Goal: Communication & Community: Participate in discussion

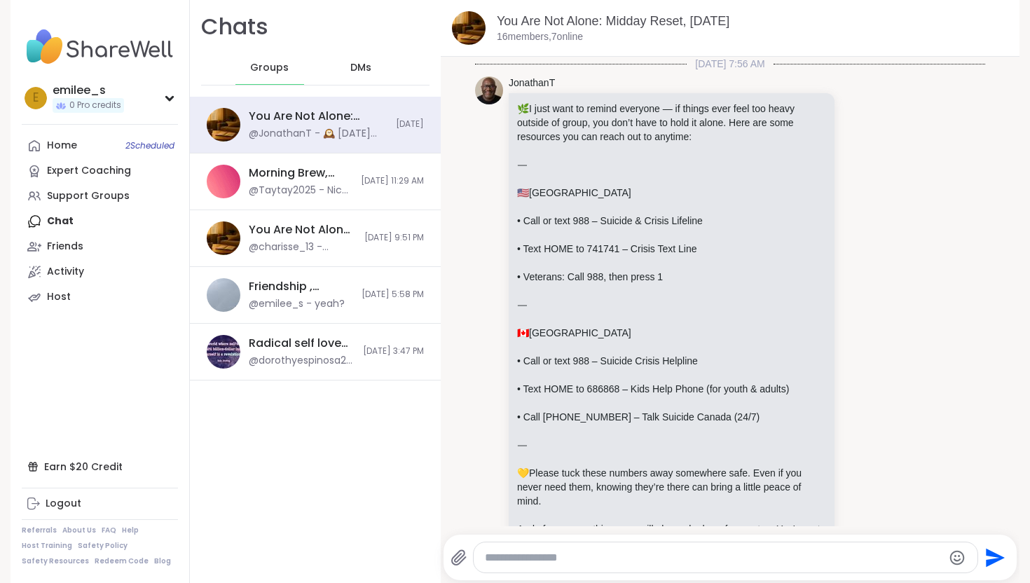
scroll to position [732, 0]
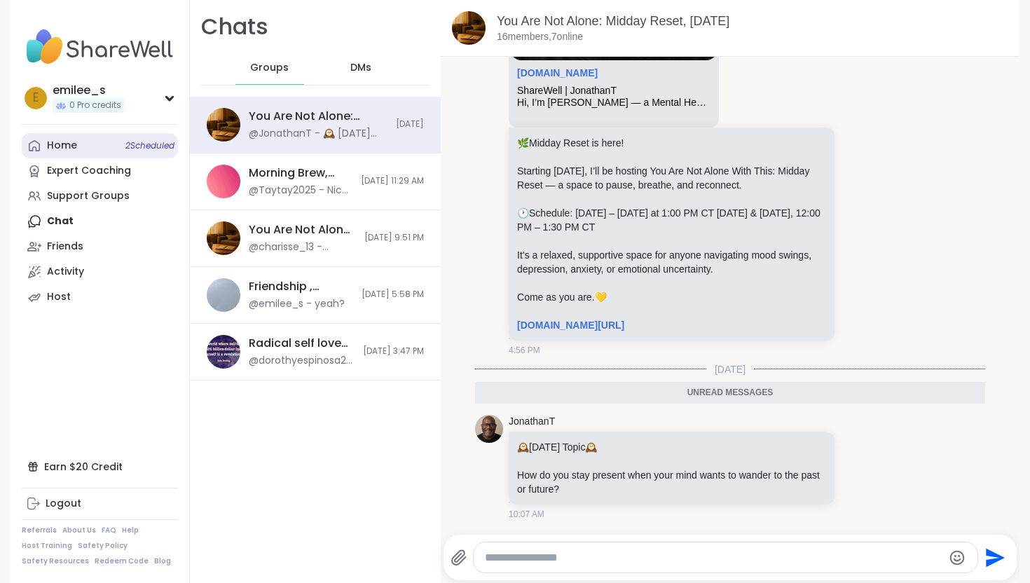
click at [113, 149] on link "Home 2 Scheduled" at bounding box center [100, 145] width 156 height 25
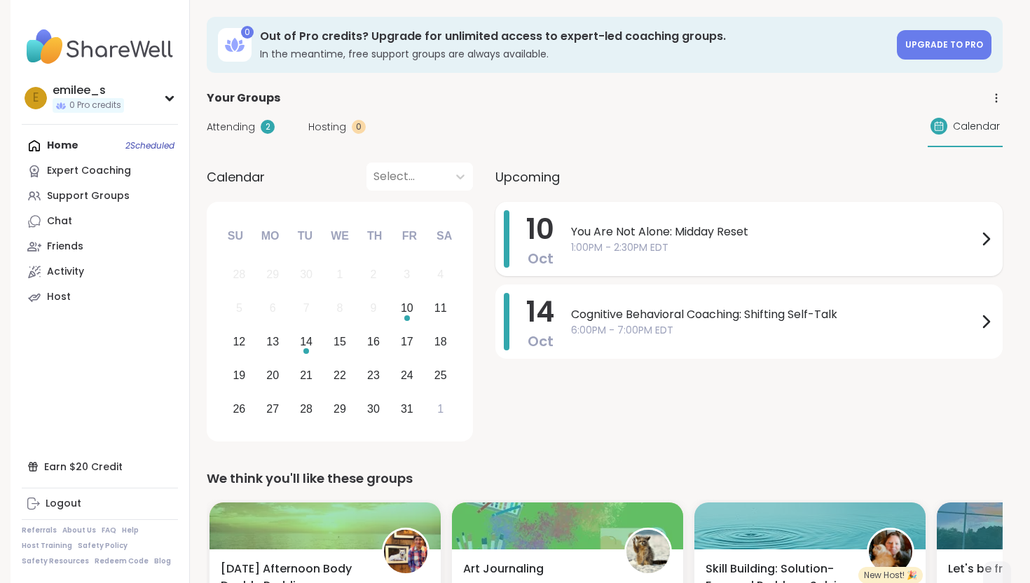
click at [962, 251] on span "1:00PM - 2:30PM EDT" at bounding box center [774, 247] width 406 height 15
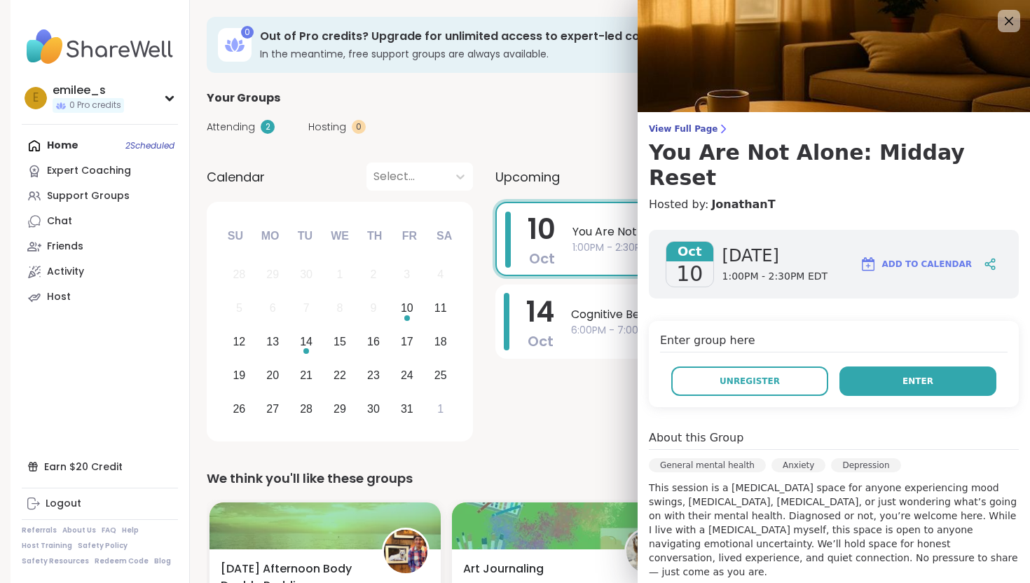
click at [929, 367] on button "Enter" at bounding box center [918, 381] width 157 height 29
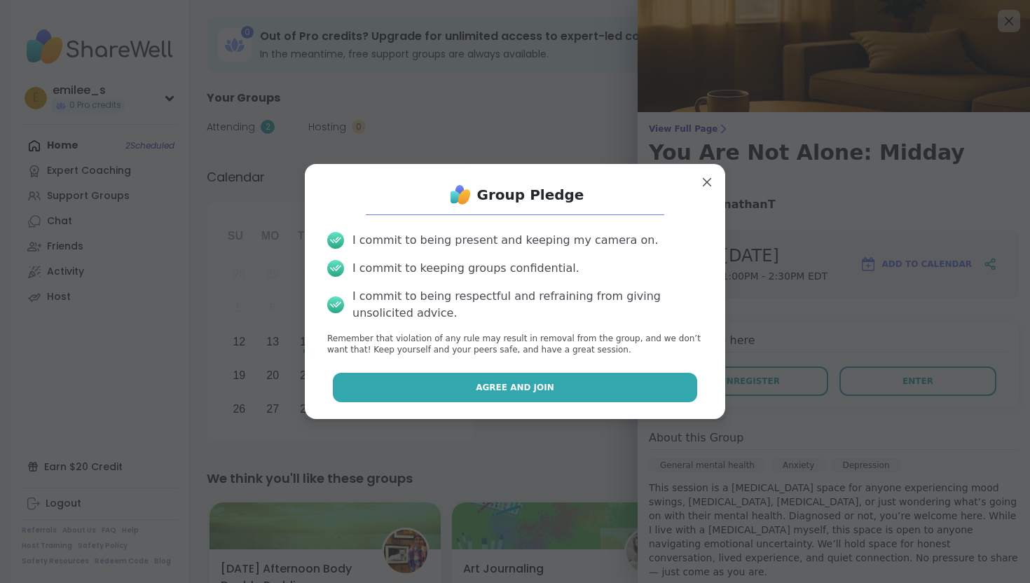
click at [606, 390] on button "Agree and Join" at bounding box center [515, 387] width 365 height 29
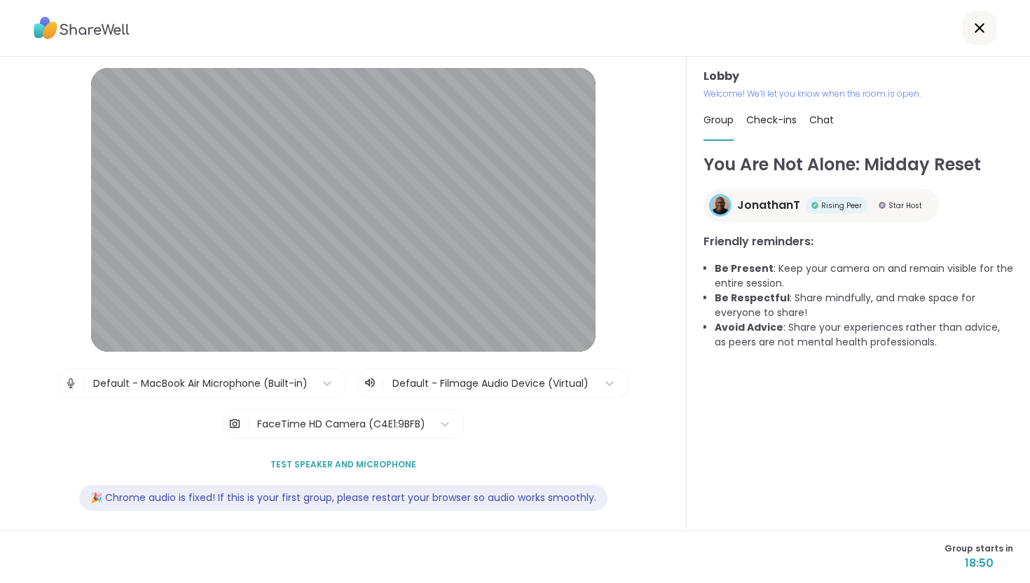
click at [771, 124] on span "Check-ins" at bounding box center [771, 120] width 50 height 14
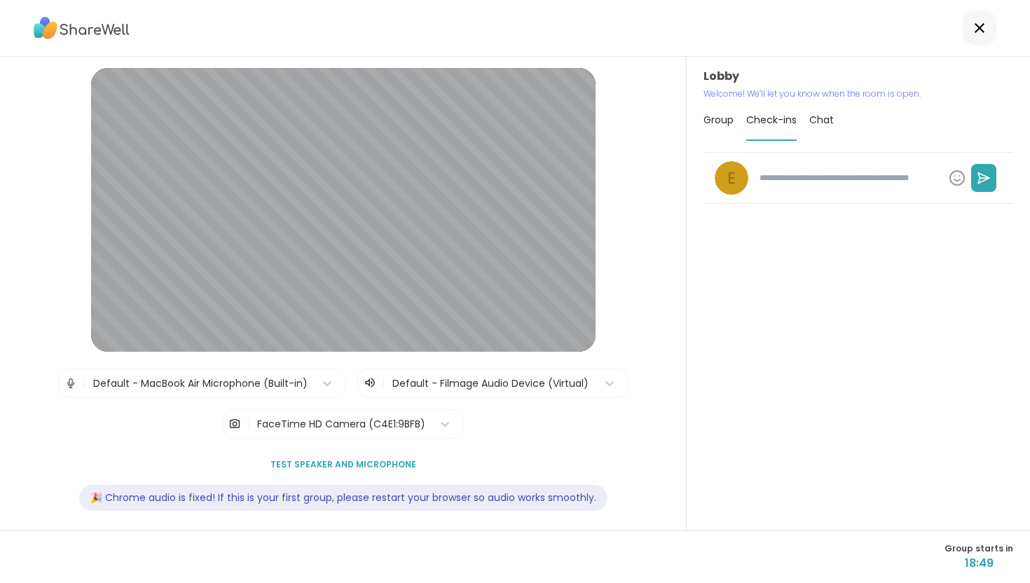
click at [801, 122] on div "Group Check-ins Chat" at bounding box center [859, 120] width 310 height 41
click at [816, 118] on span "Chat" at bounding box center [821, 120] width 25 height 14
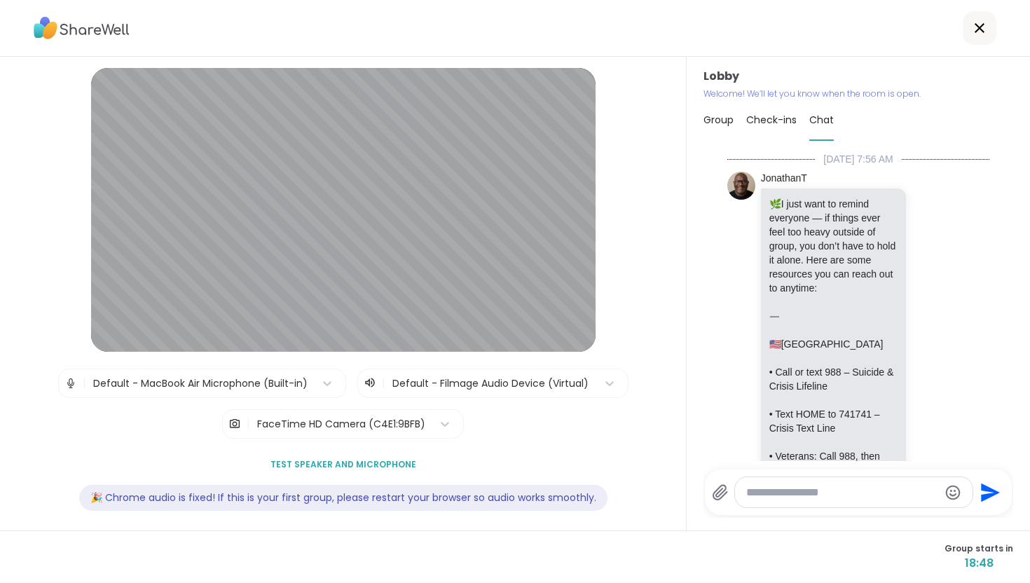
scroll to position [1181, 0]
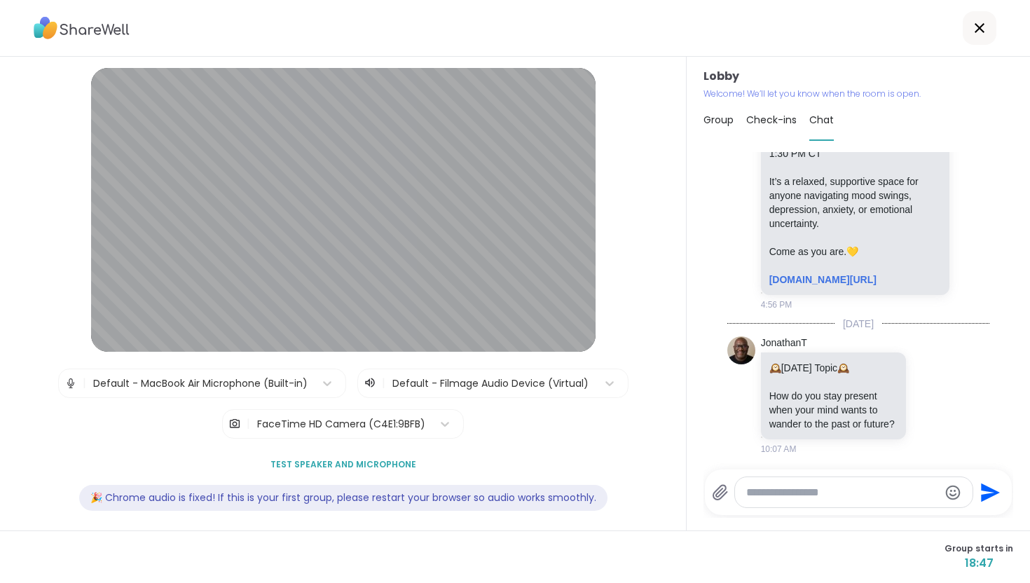
click at [774, 118] on span "Check-ins" at bounding box center [771, 120] width 50 height 14
type textarea "*"
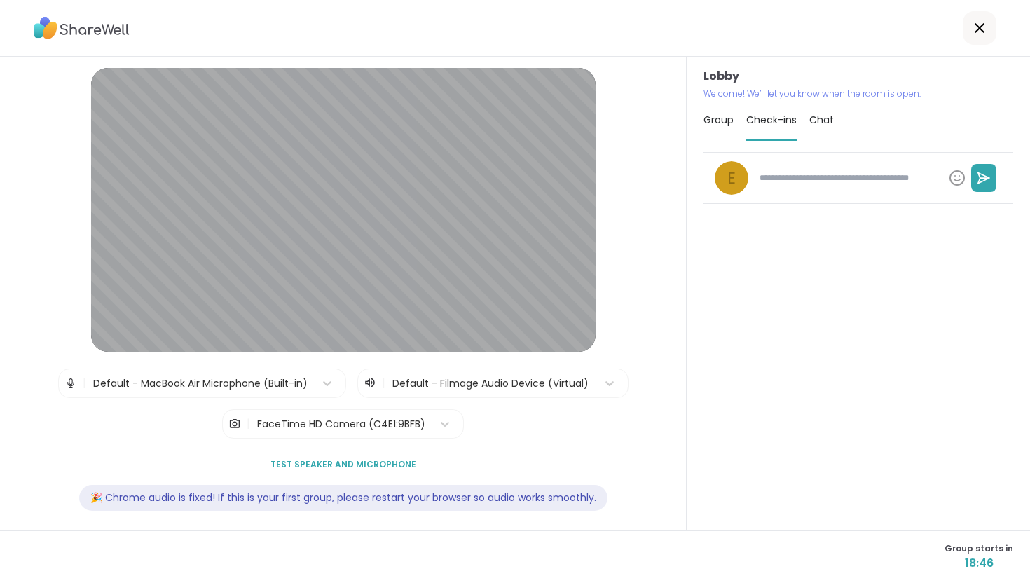
click at [727, 117] on span "Group" at bounding box center [719, 120] width 30 height 14
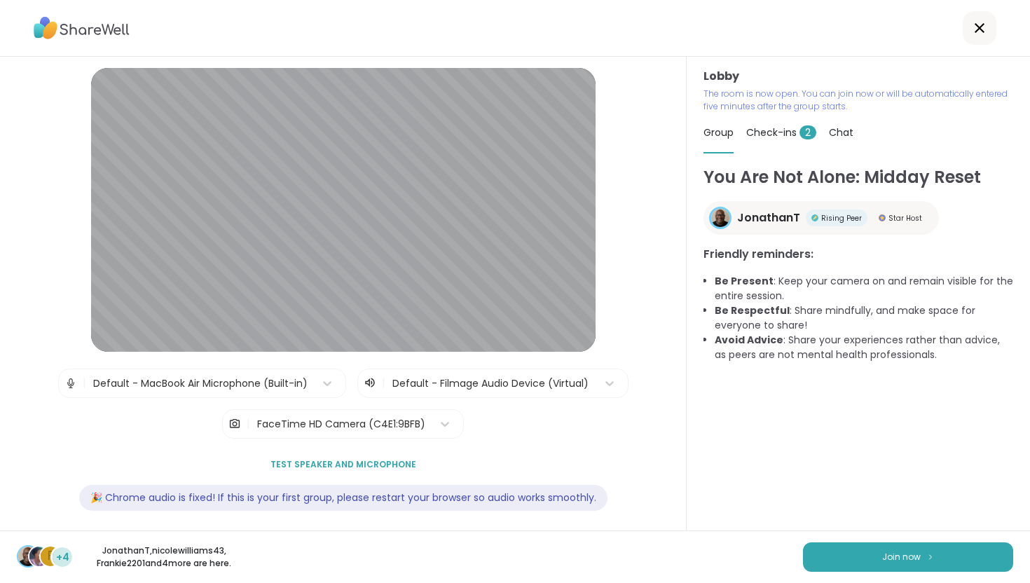
click at [902, 542] on div "F +4 JonathanT , nicolewilliams43 , Frankie2201 and 4 more are here. Join now" at bounding box center [515, 557] width 1030 height 53
click at [895, 558] on span "Join now" at bounding box center [901, 557] width 39 height 13
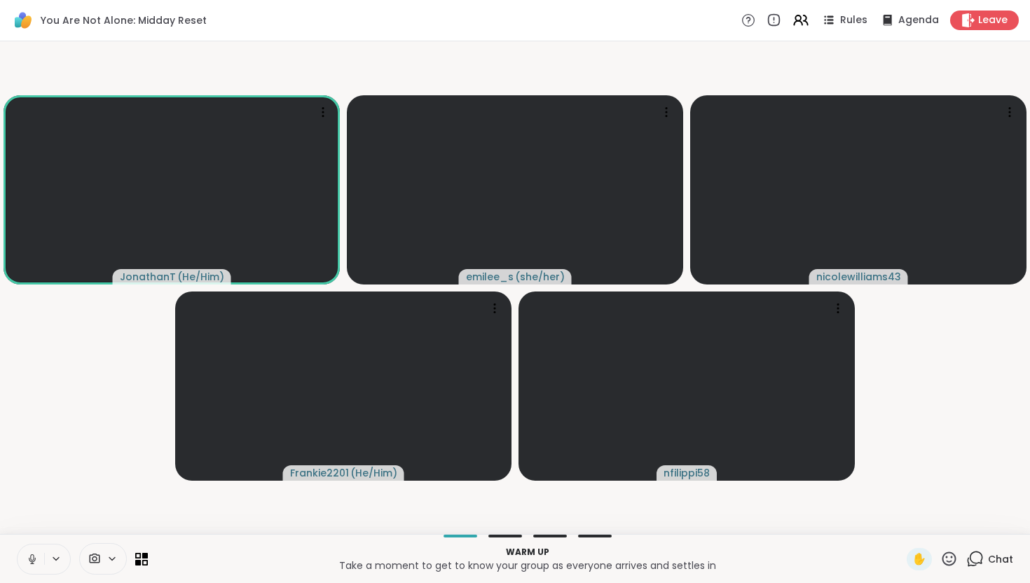
click at [35, 557] on icon at bounding box center [32, 559] width 7 height 4
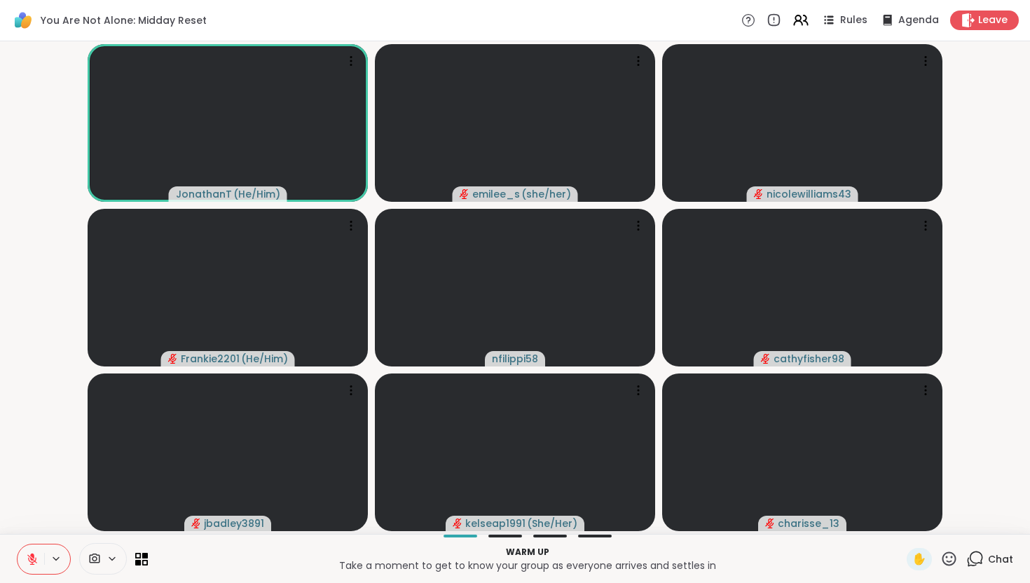
click at [973, 562] on icon at bounding box center [976, 558] width 13 height 13
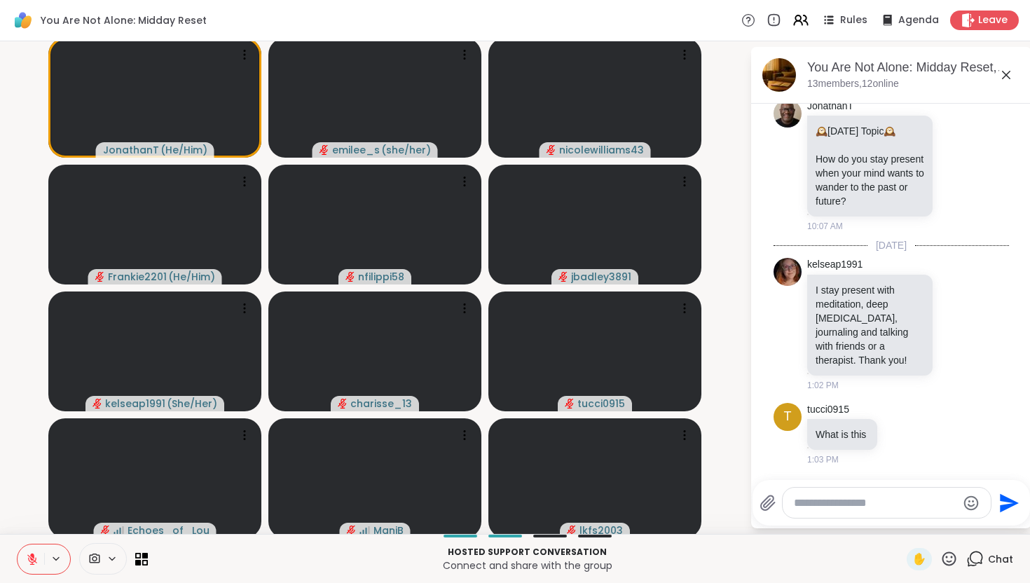
scroll to position [1585, 0]
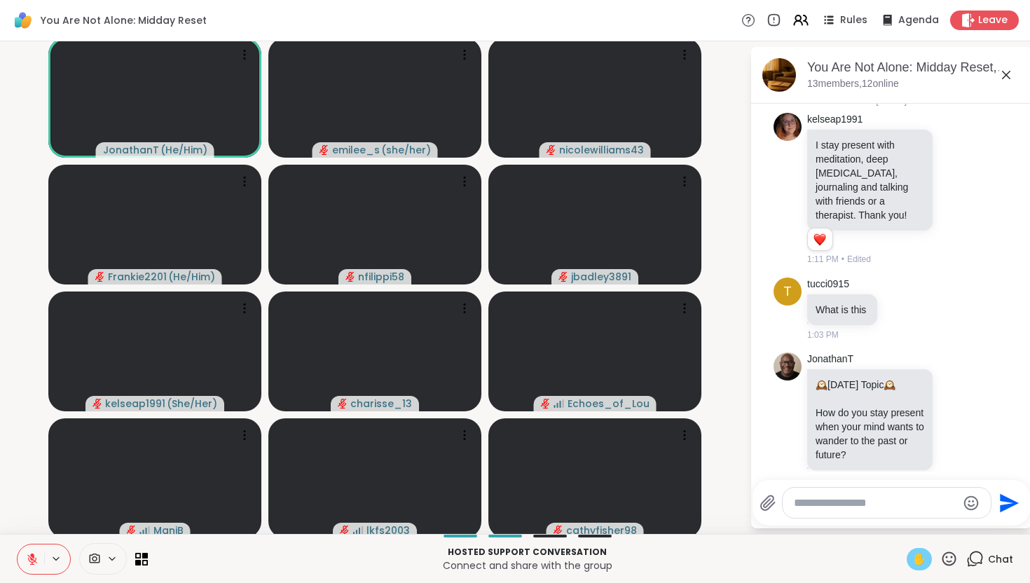
click at [920, 557] on span "✋" at bounding box center [919, 559] width 14 height 17
click at [26, 561] on icon at bounding box center [32, 559] width 13 height 13
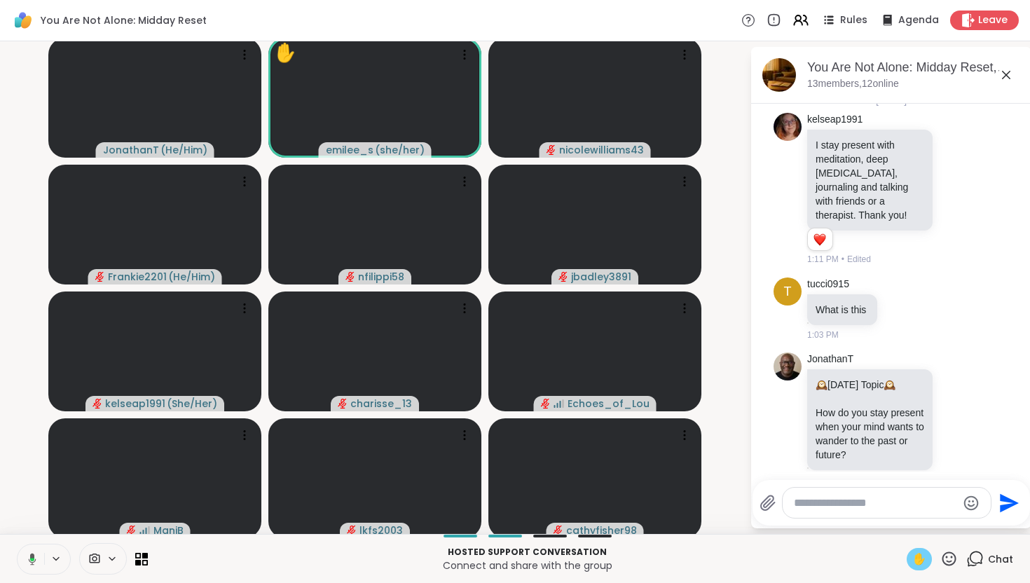
click at [921, 559] on span "✋" at bounding box center [919, 559] width 14 height 17
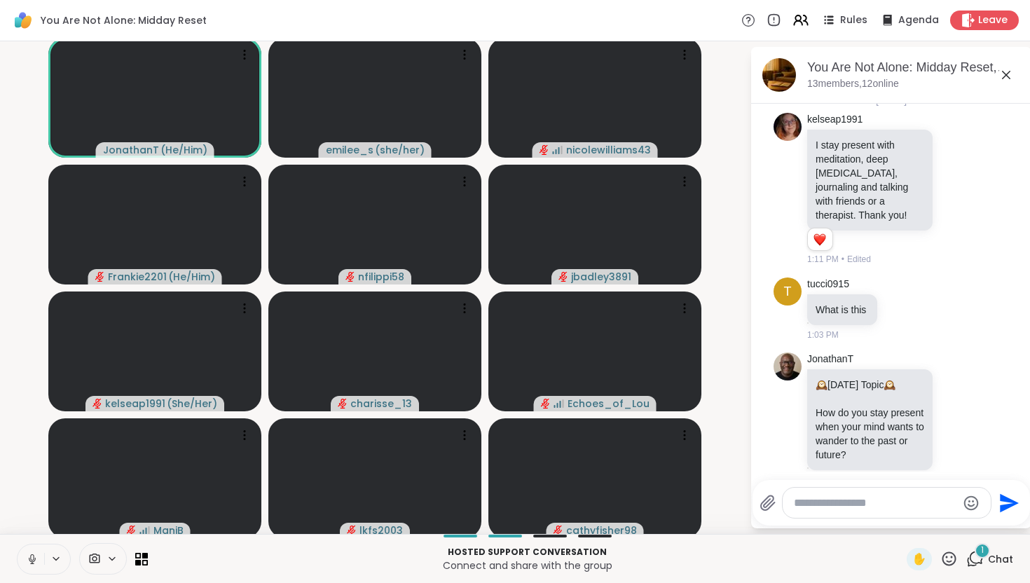
scroll to position [1749, 0]
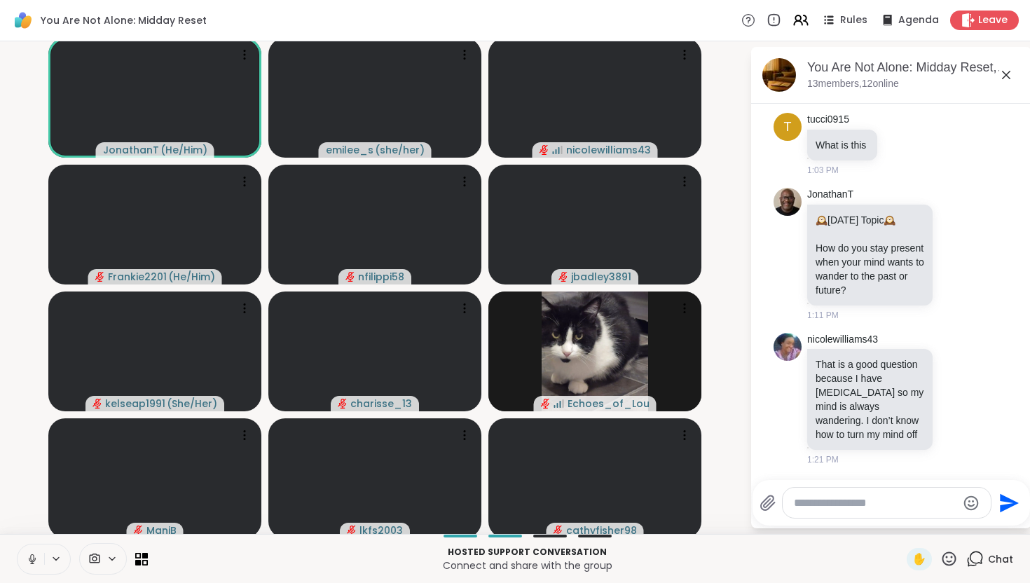
click at [30, 554] on icon at bounding box center [32, 559] width 13 height 13
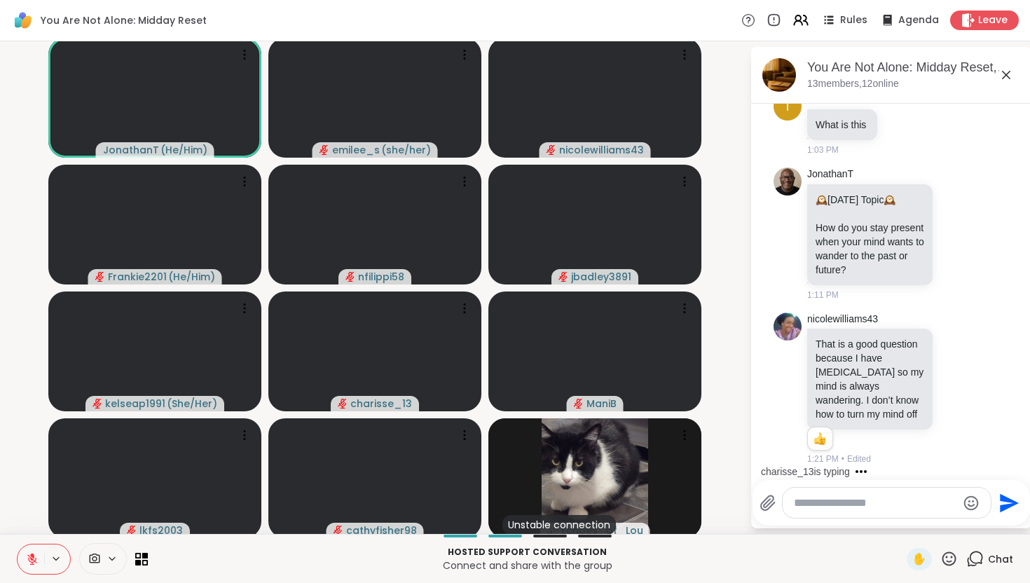
click at [35, 556] on icon at bounding box center [32, 559] width 13 height 13
click at [30, 556] on icon at bounding box center [32, 557] width 4 height 6
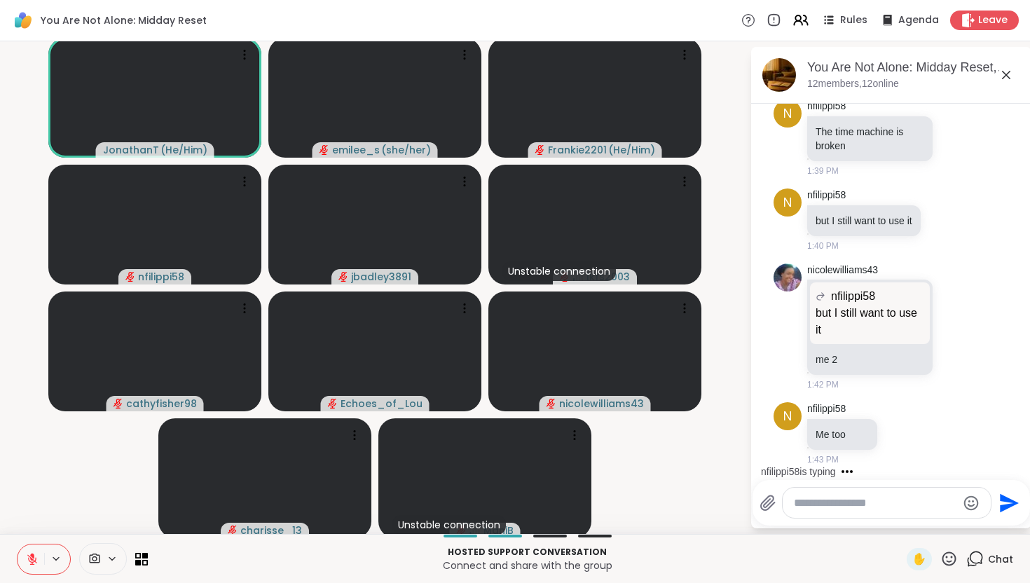
scroll to position [5150, 0]
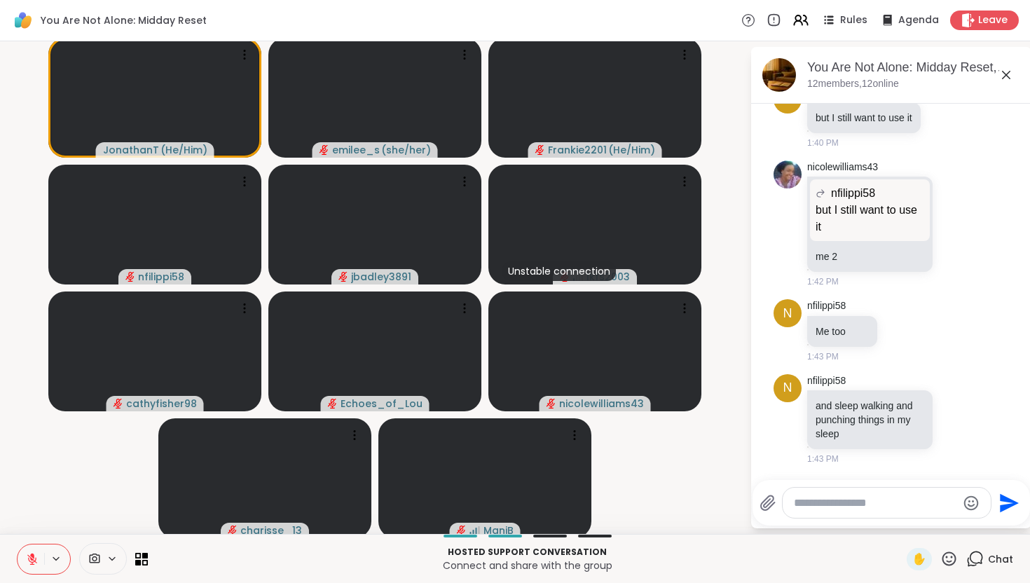
click at [841, 507] on textarea "Type your message" at bounding box center [875, 503] width 163 height 14
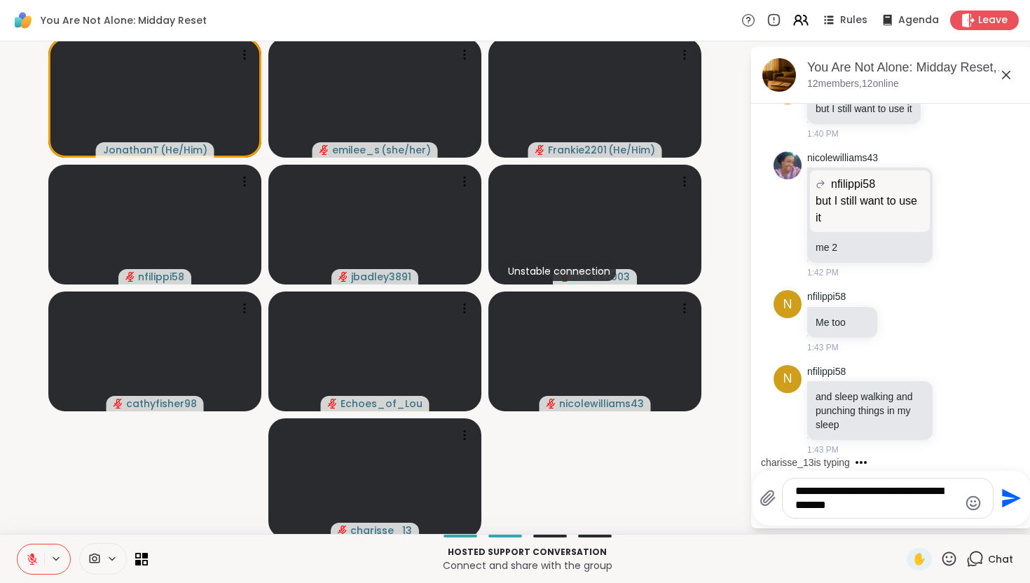
type textarea "**********"
click at [1002, 498] on icon "Send" at bounding box center [1010, 498] width 22 height 22
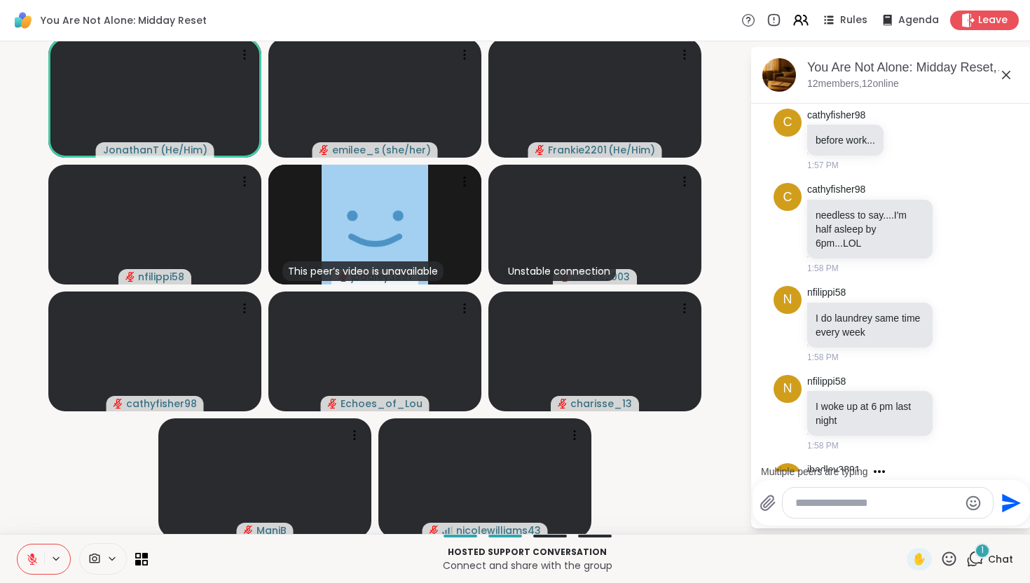
scroll to position [6325, 0]
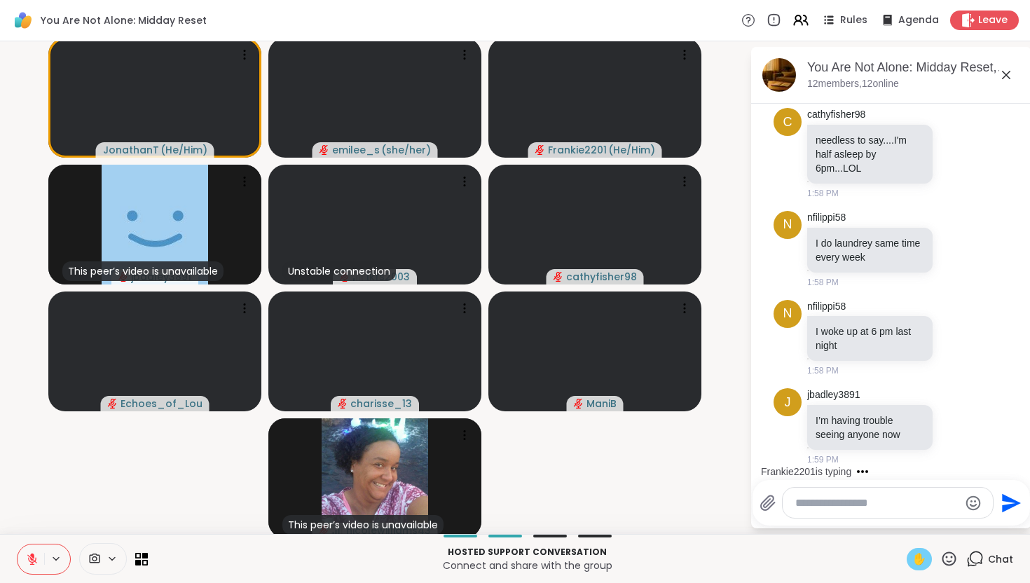
click at [917, 558] on span "✋" at bounding box center [919, 559] width 14 height 17
click at [32, 555] on icon at bounding box center [32, 556] width 4 height 6
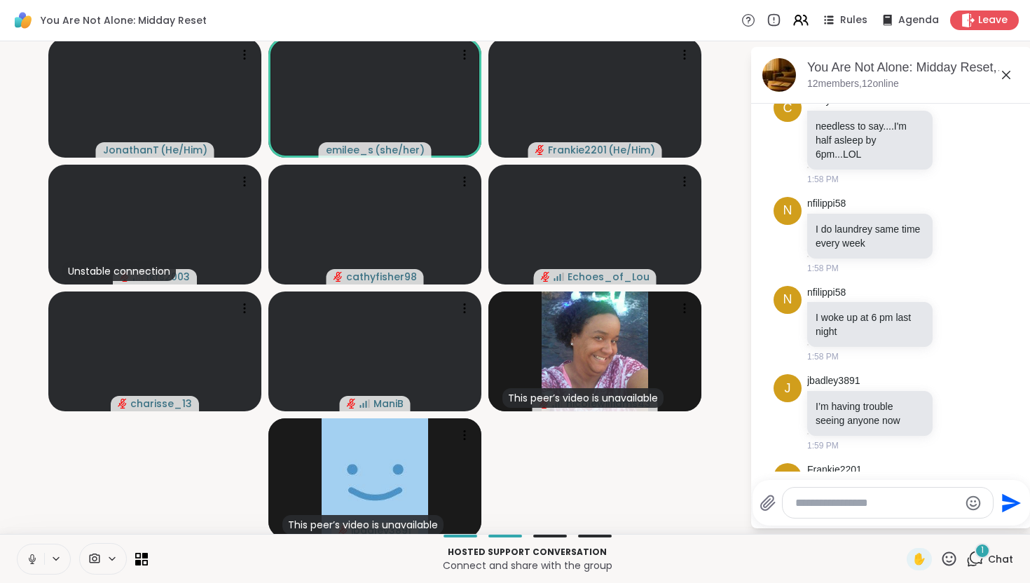
scroll to position [6498, 0]
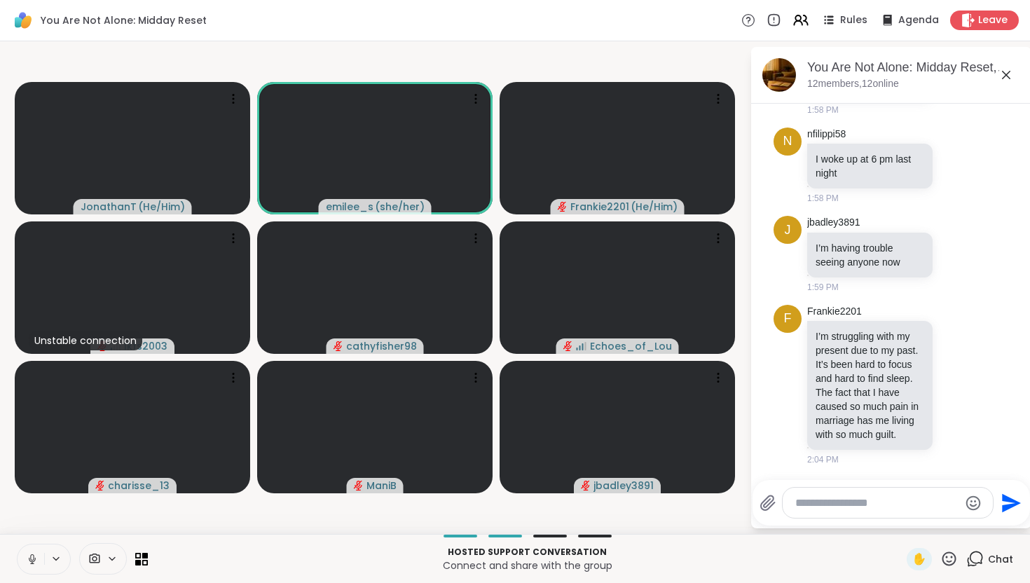
click at [31, 561] on icon at bounding box center [32, 559] width 13 height 13
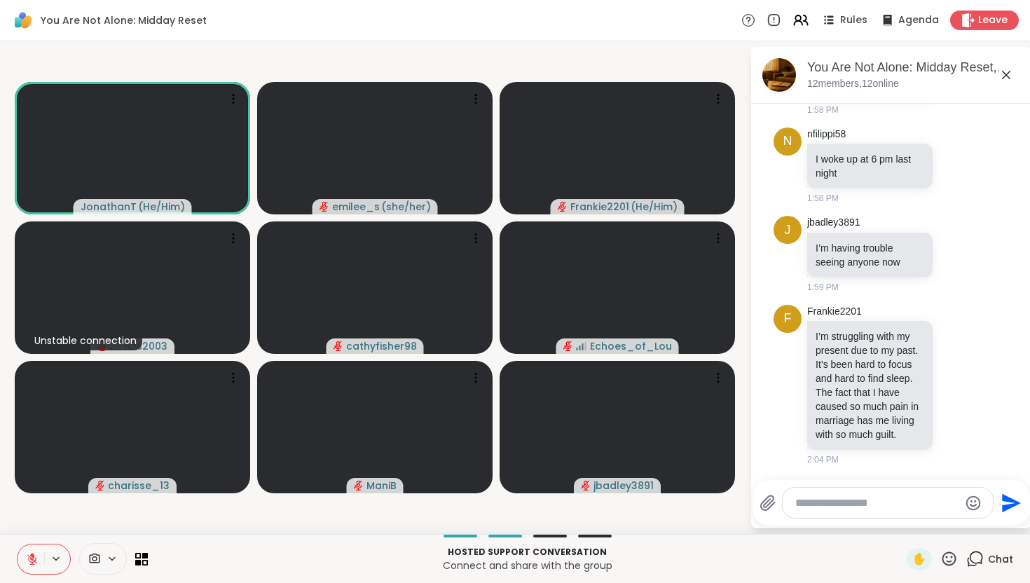
click at [34, 561] on icon at bounding box center [32, 559] width 10 height 10
click at [34, 561] on icon at bounding box center [32, 559] width 7 height 4
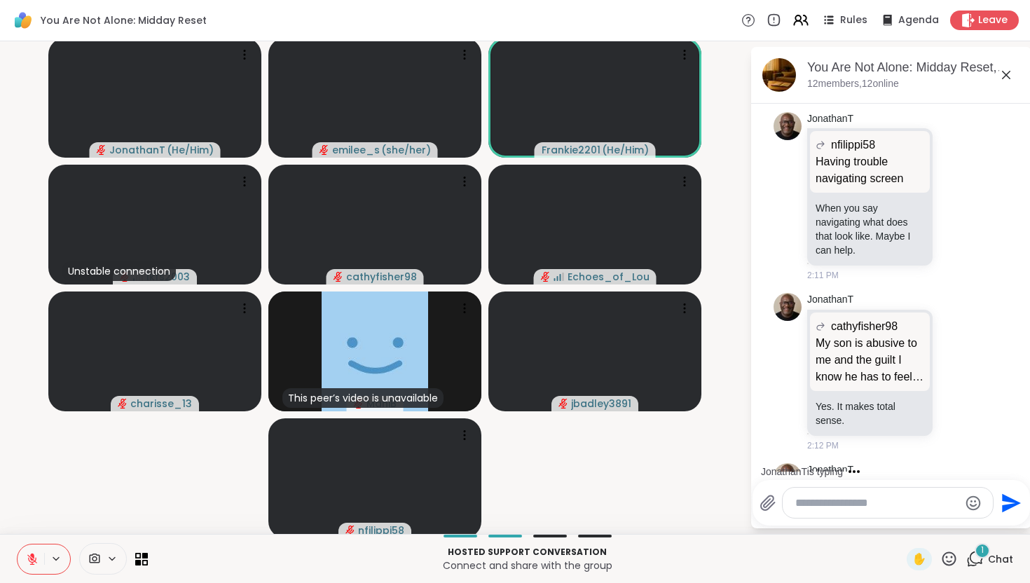
scroll to position [7239, 0]
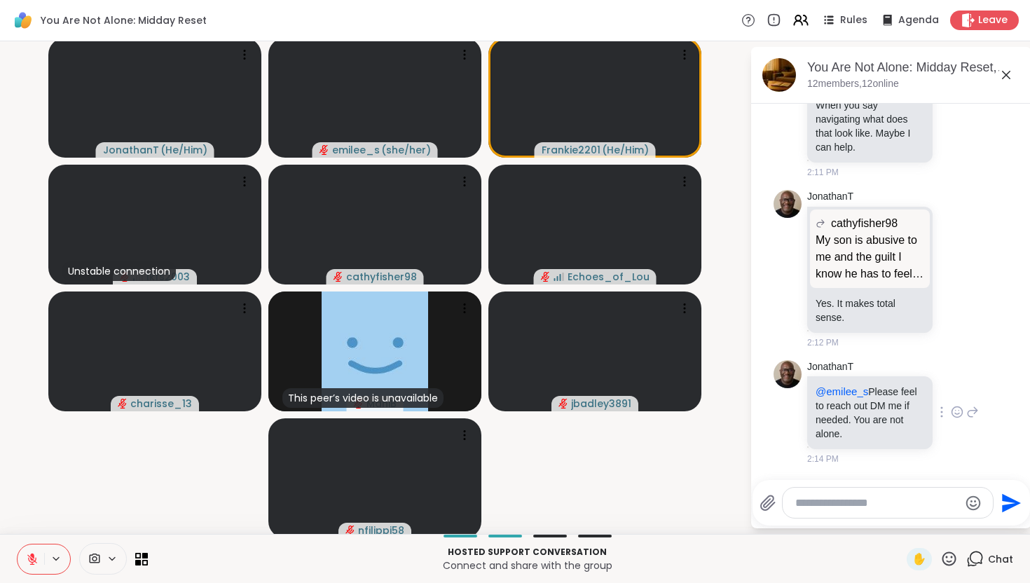
click at [960, 416] on icon at bounding box center [957, 412] width 11 height 11
click at [844, 394] on div "Select Reaction: Heart" at bounding box center [846, 389] width 13 height 13
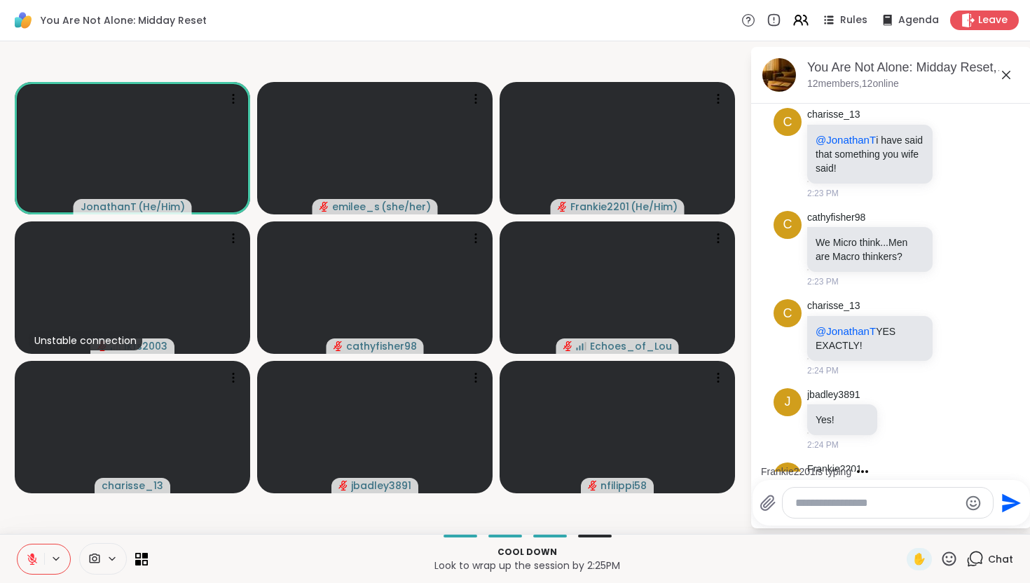
scroll to position [7689, 0]
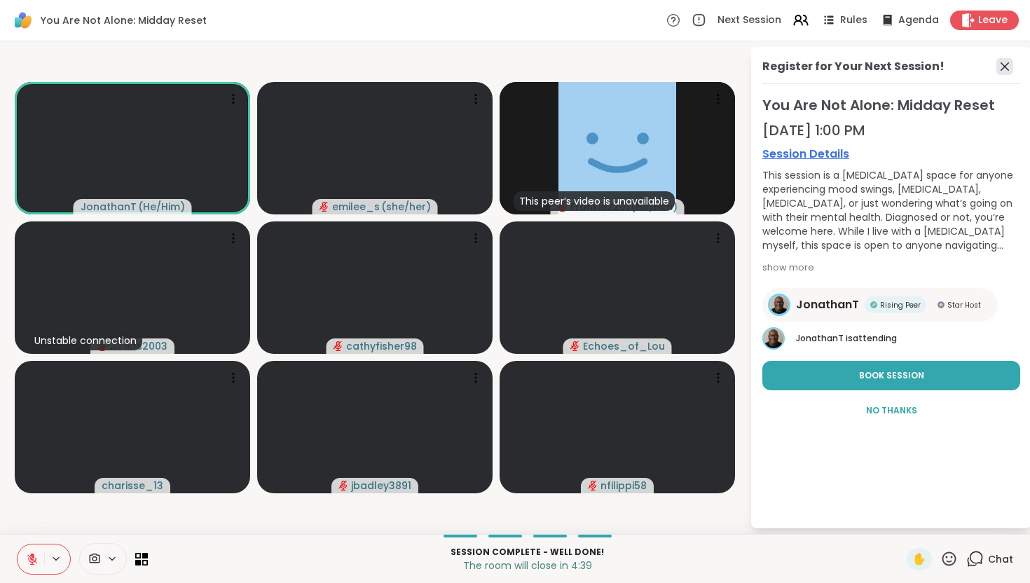
click at [1004, 71] on icon at bounding box center [1005, 66] width 17 height 17
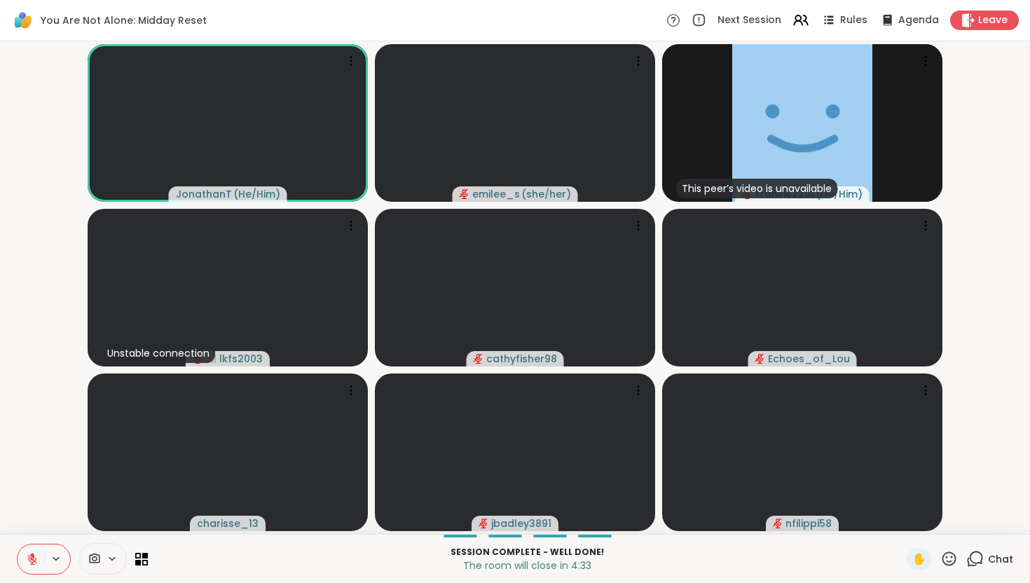
click at [980, 555] on icon at bounding box center [975, 559] width 18 height 18
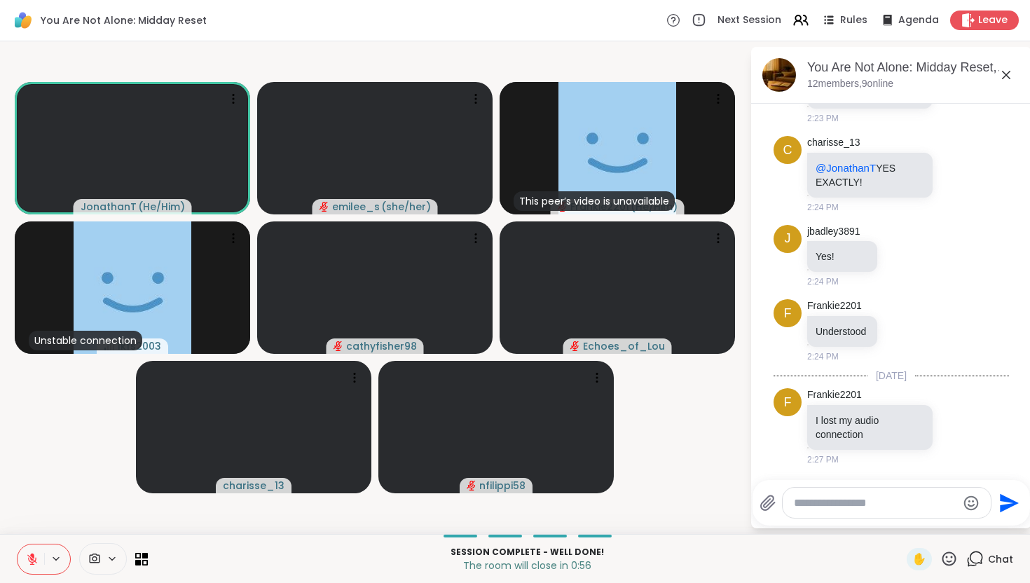
scroll to position [7965, 0]
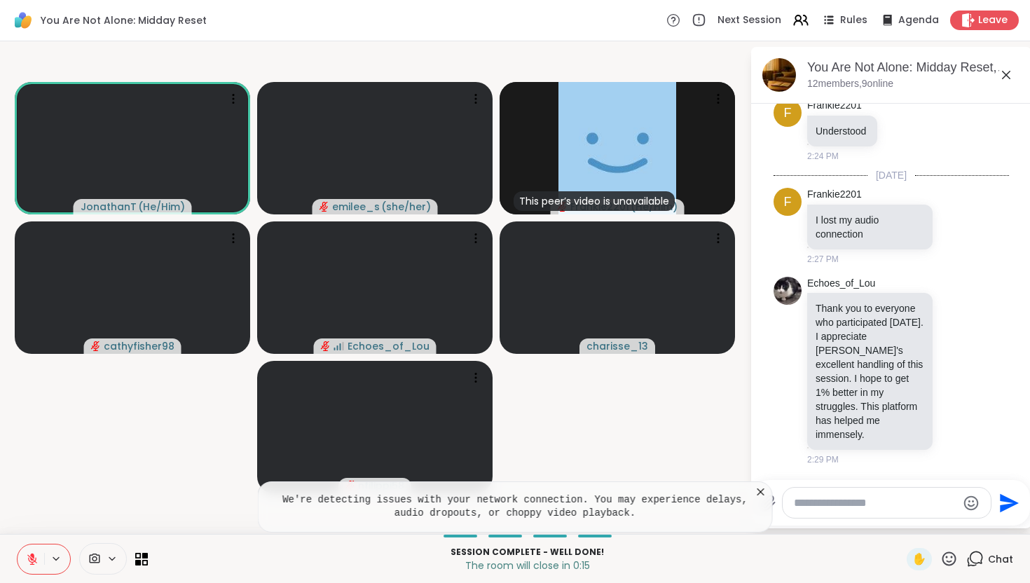
click at [762, 497] on icon at bounding box center [761, 492] width 14 height 14
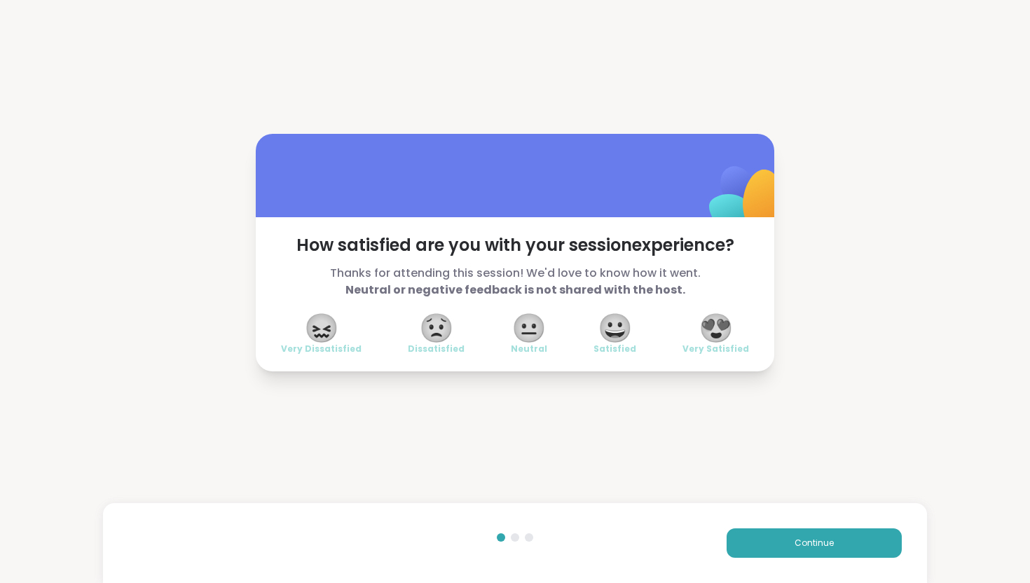
click at [734, 326] on div "😍 Very Satisfied" at bounding box center [716, 334] width 67 height 39
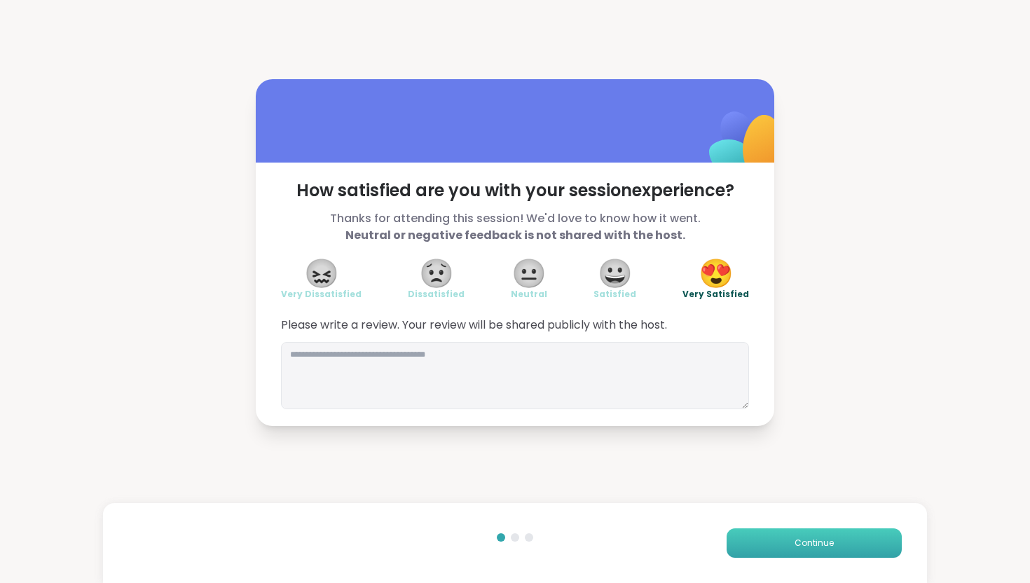
click at [833, 540] on span "Continue" at bounding box center [814, 543] width 39 height 13
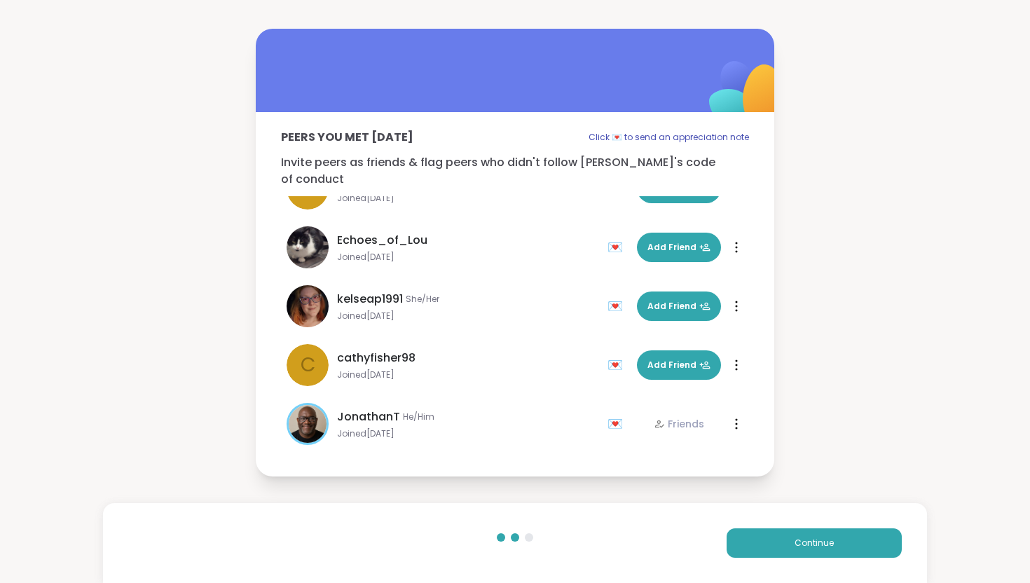
scroll to position [395, 0]
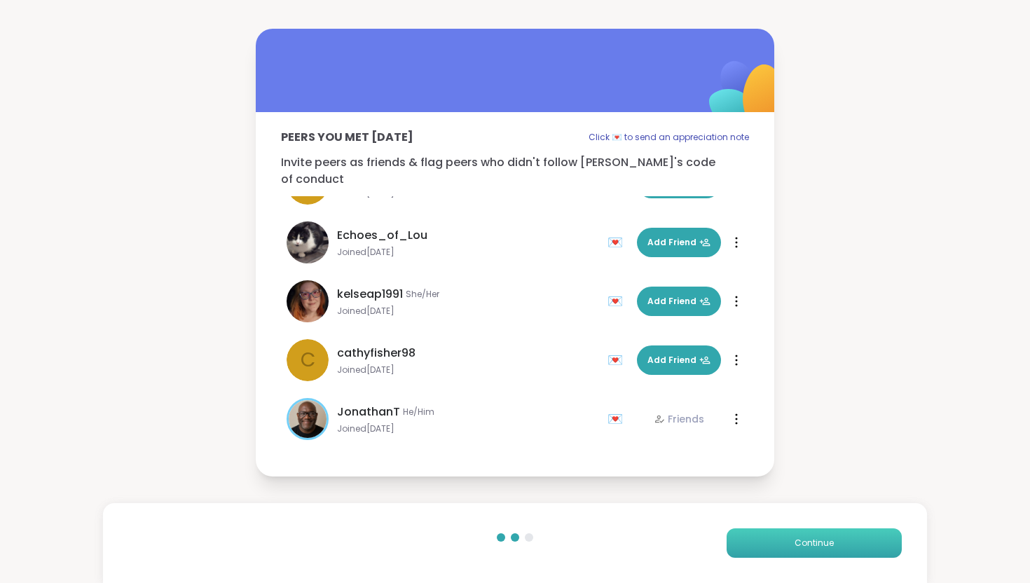
click at [814, 545] on span "Continue" at bounding box center [814, 543] width 39 height 13
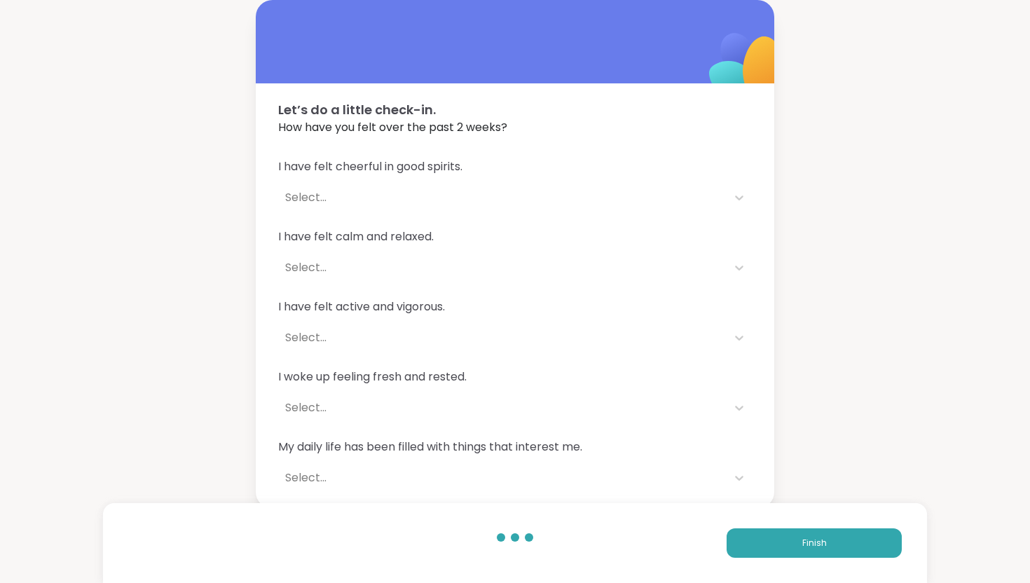
click at [720, 191] on div "Select..." at bounding box center [502, 198] width 449 height 28
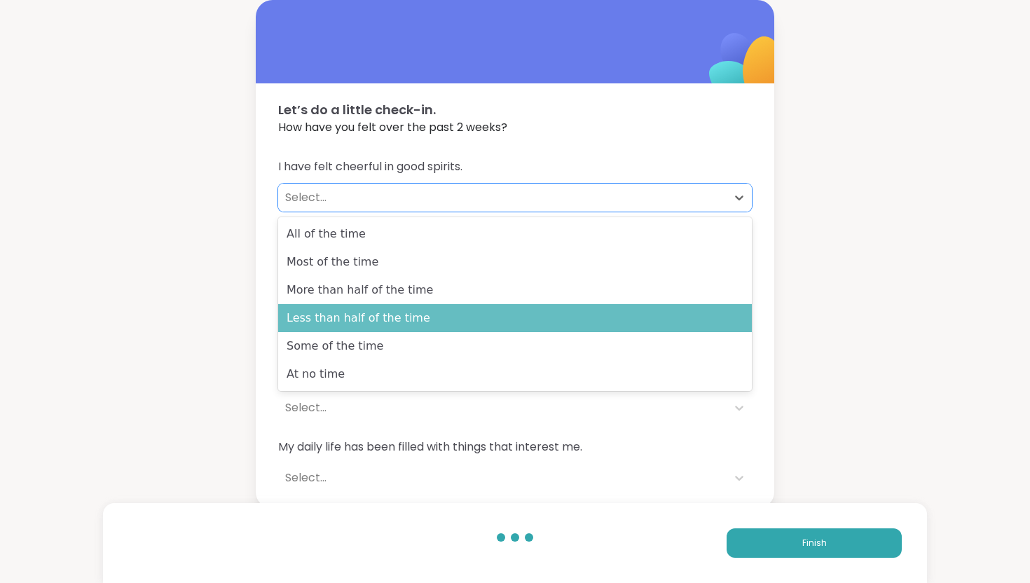
click at [654, 317] on div "Less than half of the time" at bounding box center [515, 318] width 474 height 28
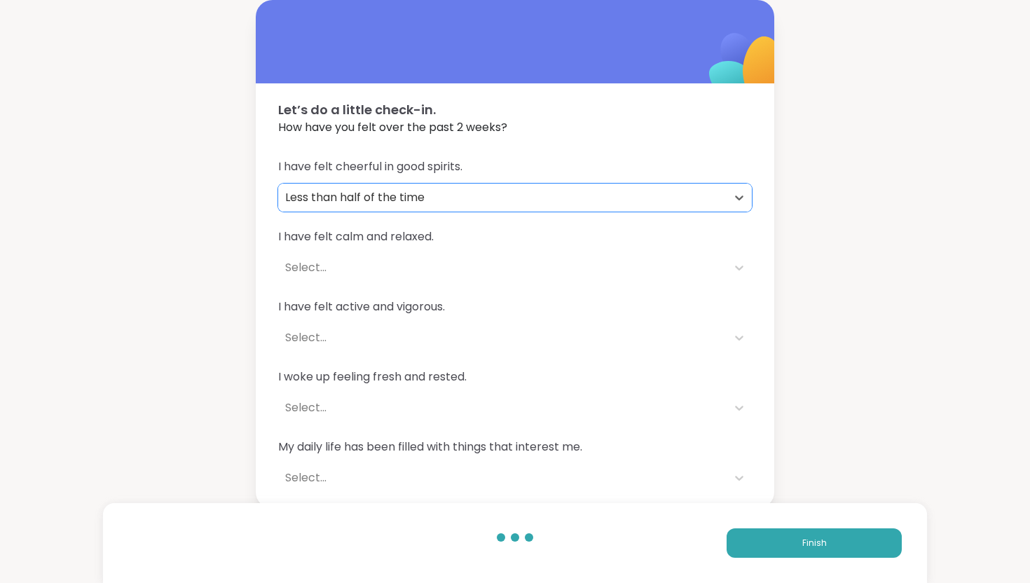
click at [672, 245] on span "I have felt calm and relaxed." at bounding box center [515, 236] width 474 height 17
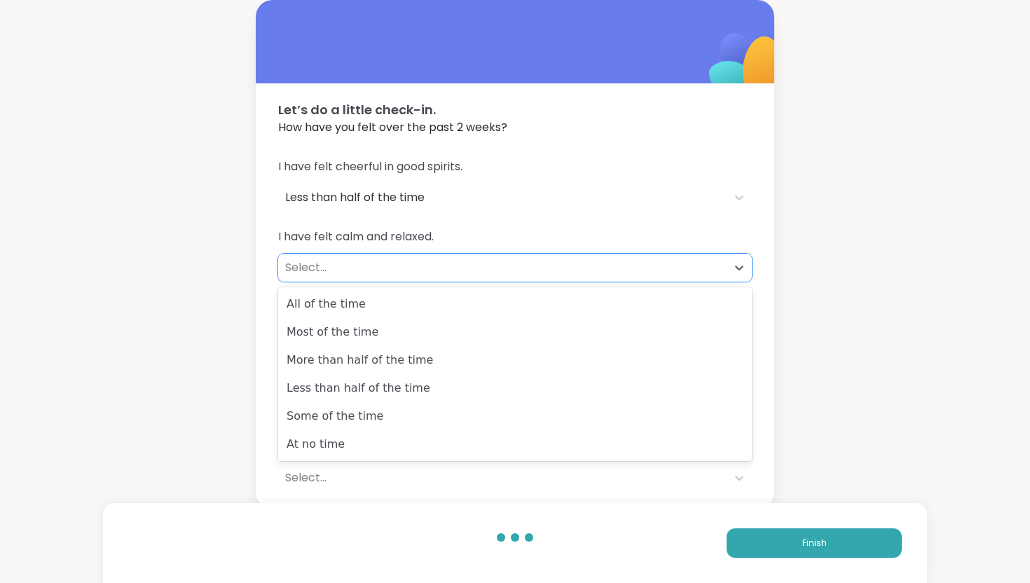
click at [668, 261] on div "Select..." at bounding box center [502, 267] width 435 height 17
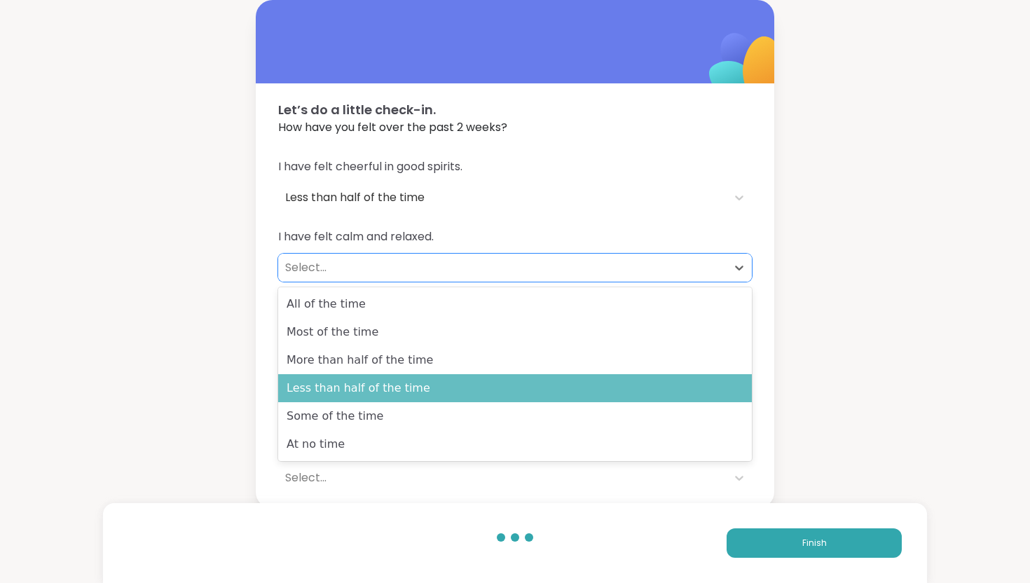
click at [622, 389] on div "Less than half of the time" at bounding box center [515, 388] width 474 height 28
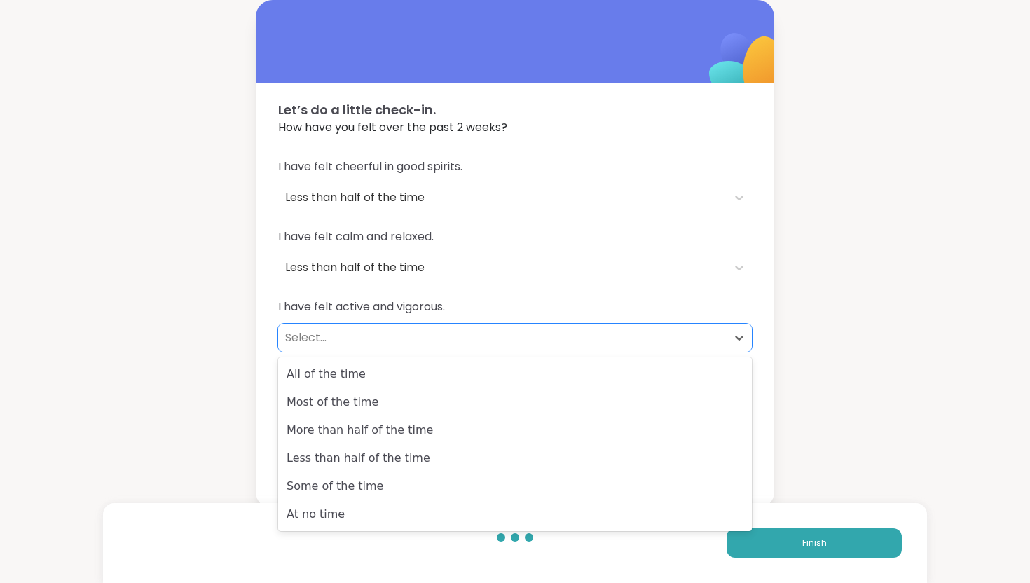
click at [620, 347] on div "Select..." at bounding box center [502, 338] width 449 height 28
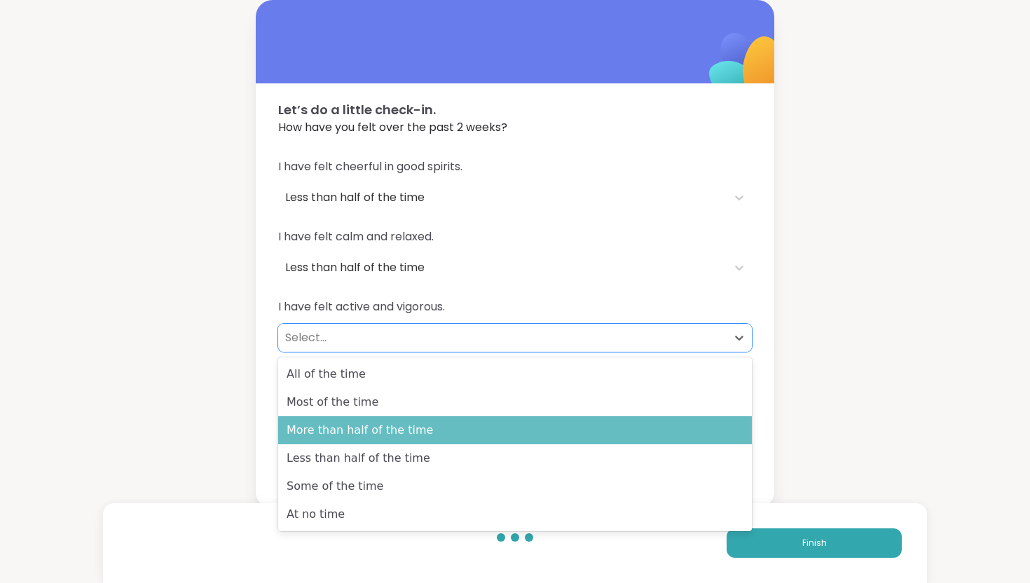
click at [598, 434] on div "More than half of the time" at bounding box center [515, 430] width 474 height 28
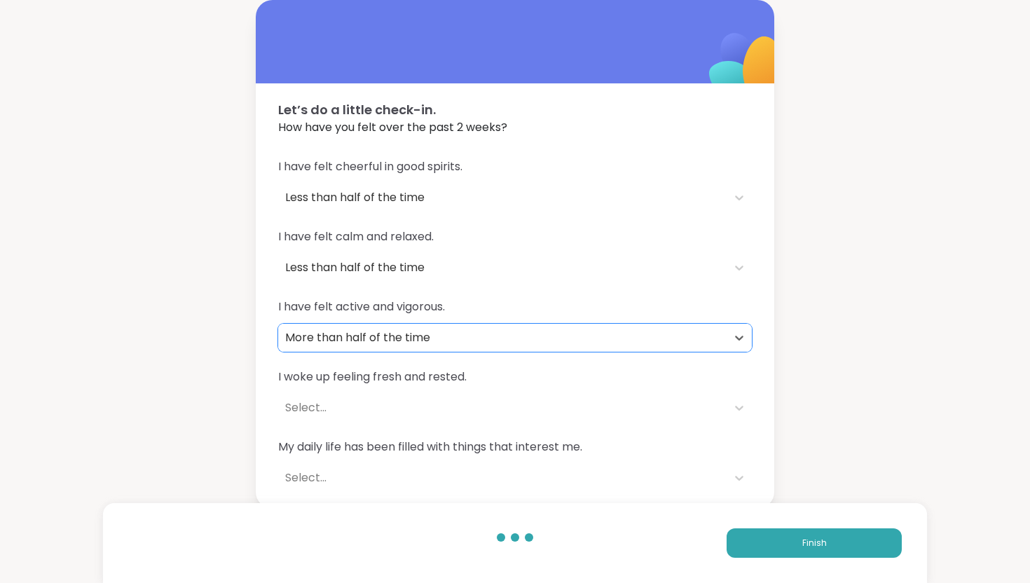
scroll to position [4, 0]
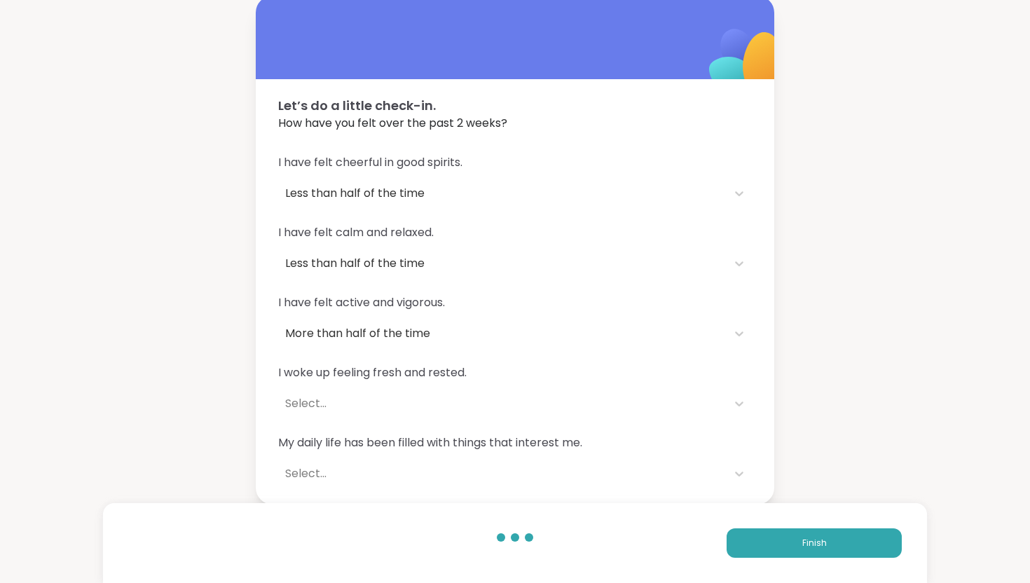
click at [610, 388] on div "I woke up feeling fresh and rested. Select..." at bounding box center [515, 390] width 474 height 53
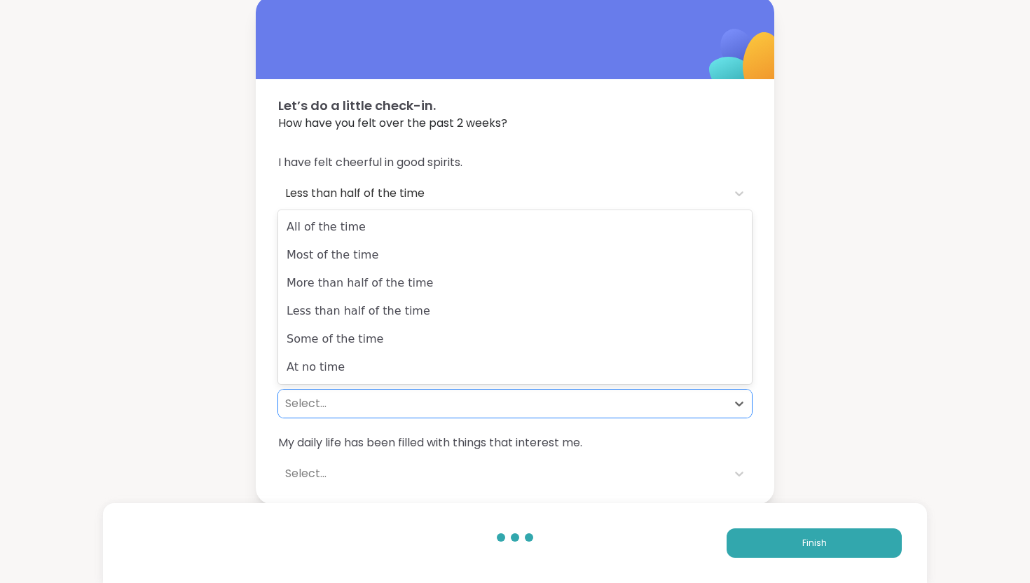
click at [602, 402] on div "Select..." at bounding box center [502, 403] width 435 height 17
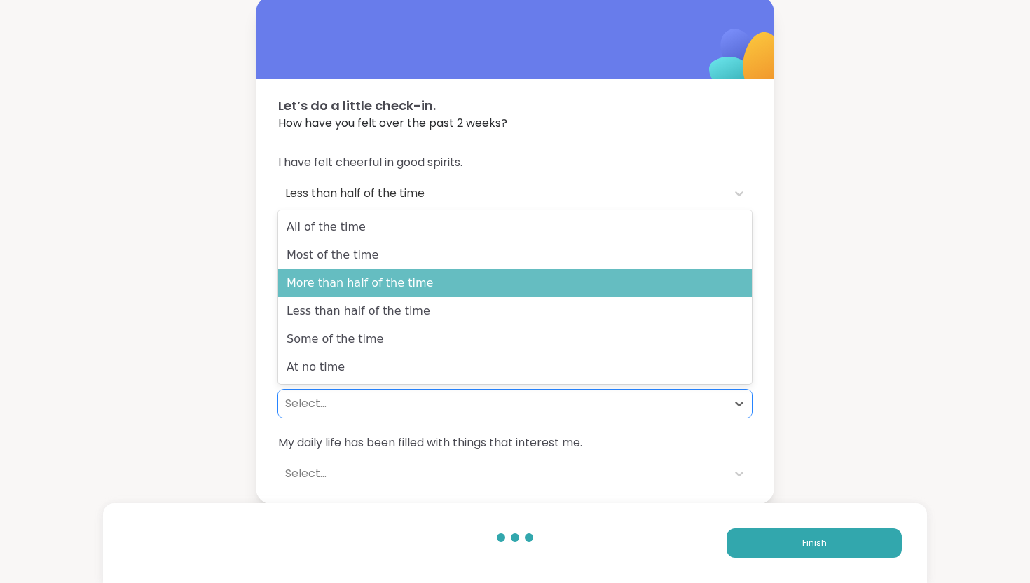
click at [603, 296] on div "More than half of the time" at bounding box center [515, 283] width 474 height 28
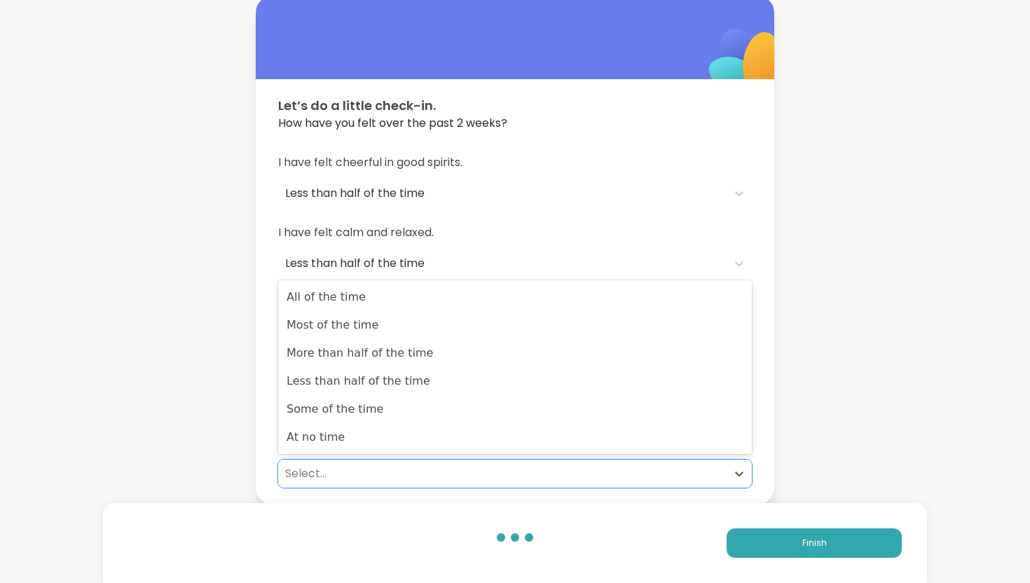
click at [543, 471] on div "Select..." at bounding box center [502, 473] width 435 height 17
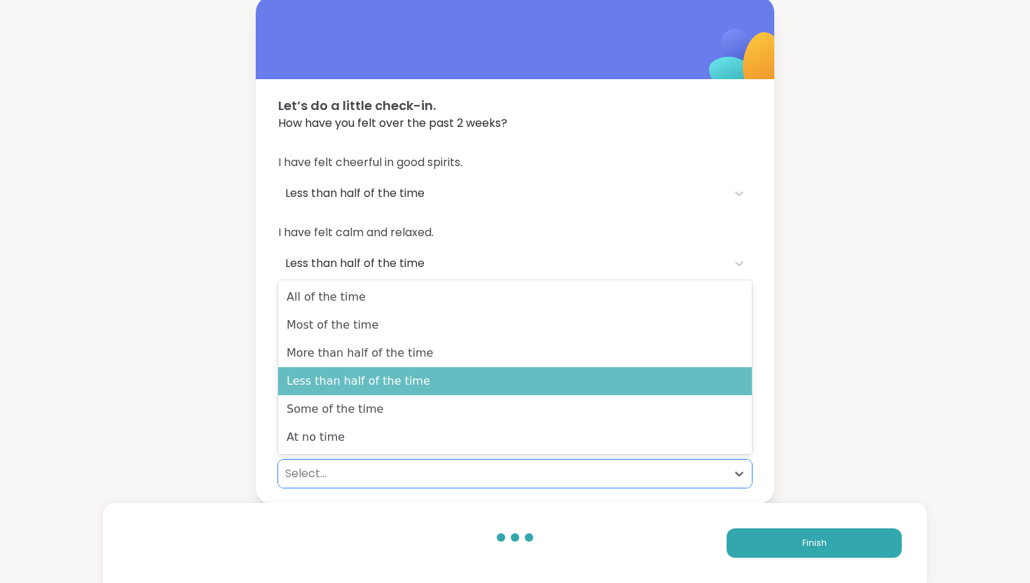
click at [532, 383] on div "Less than half of the time" at bounding box center [515, 381] width 474 height 28
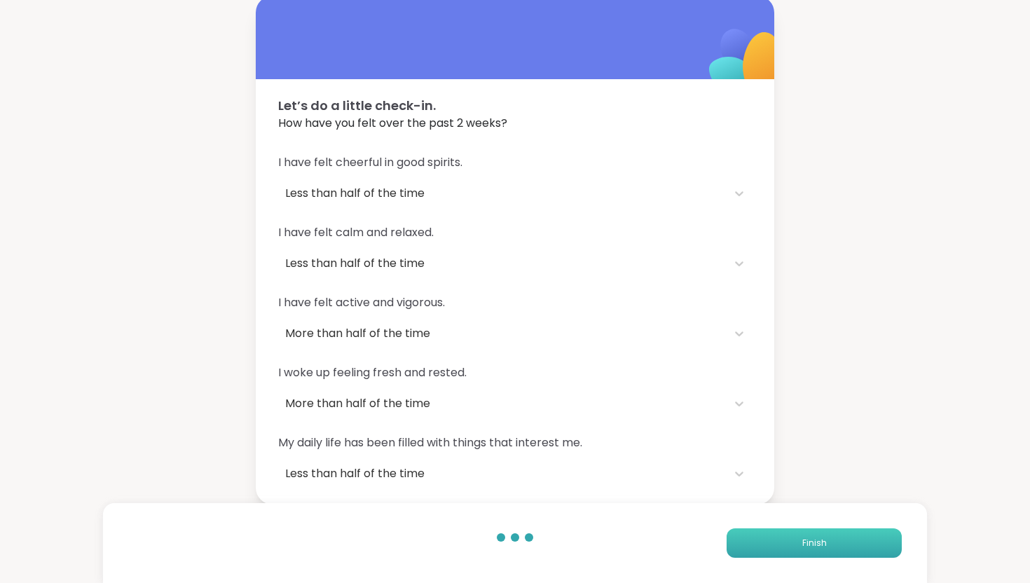
click at [788, 548] on button "Finish" at bounding box center [814, 542] width 175 height 29
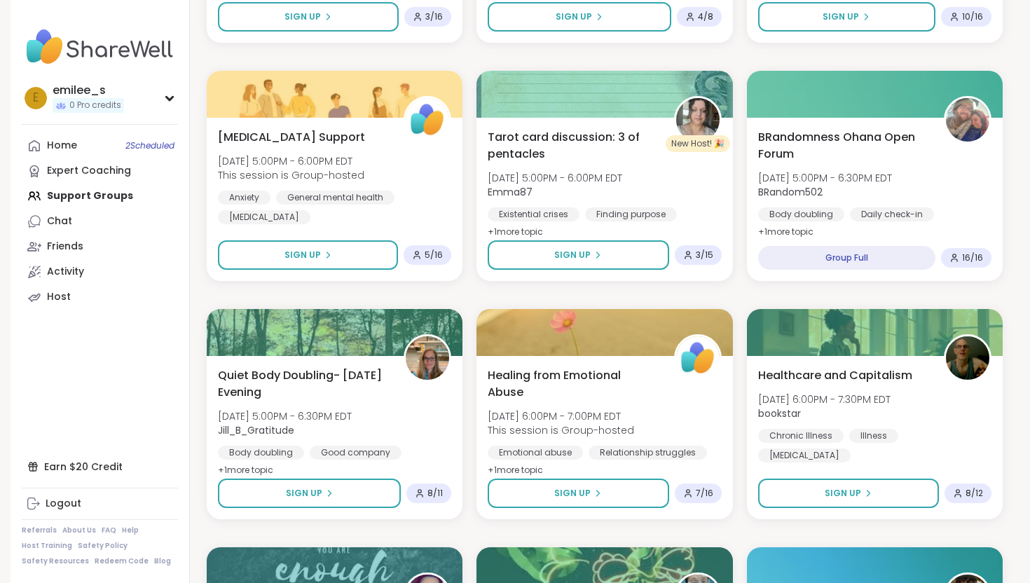
scroll to position [835, 0]
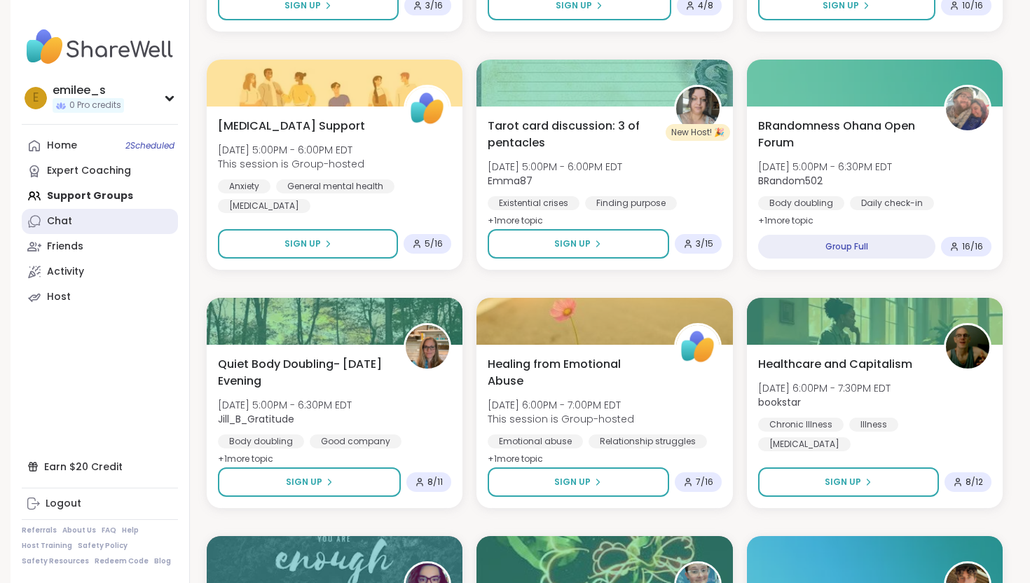
click at [54, 218] on div "Chat" at bounding box center [59, 221] width 25 height 14
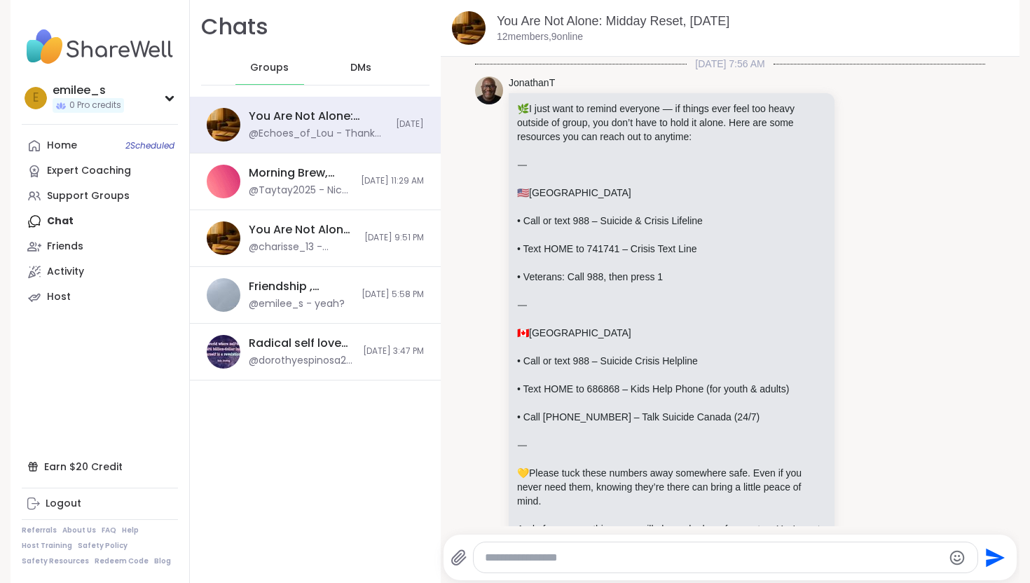
scroll to position [6027, 0]
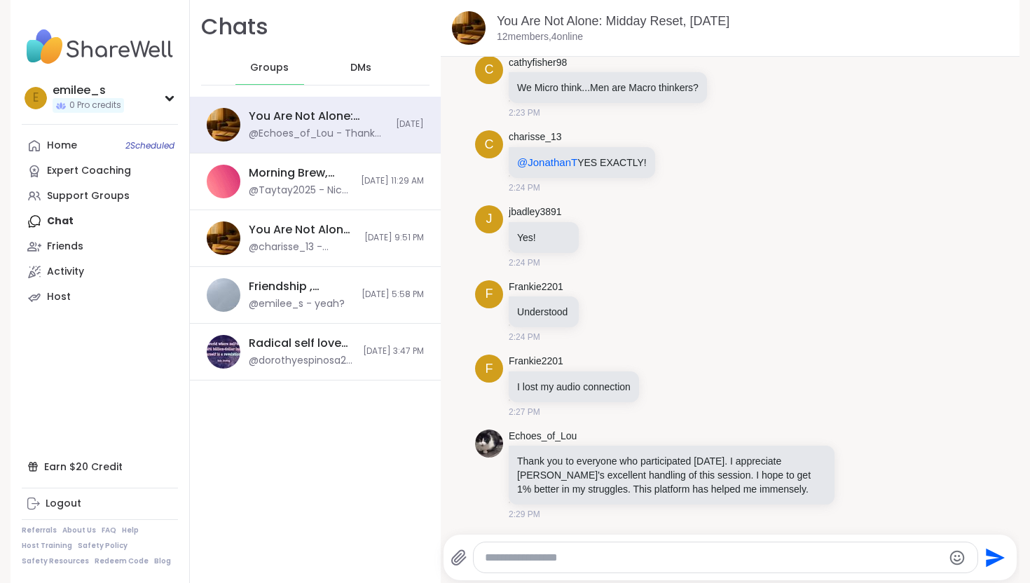
click at [357, 67] on span "DMs" at bounding box center [360, 68] width 21 height 14
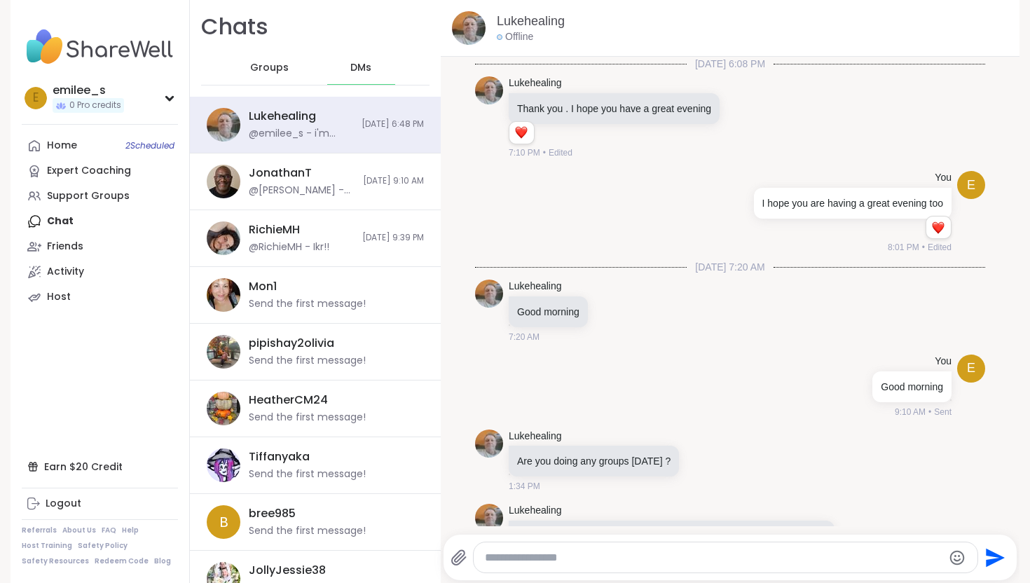
scroll to position [210, 0]
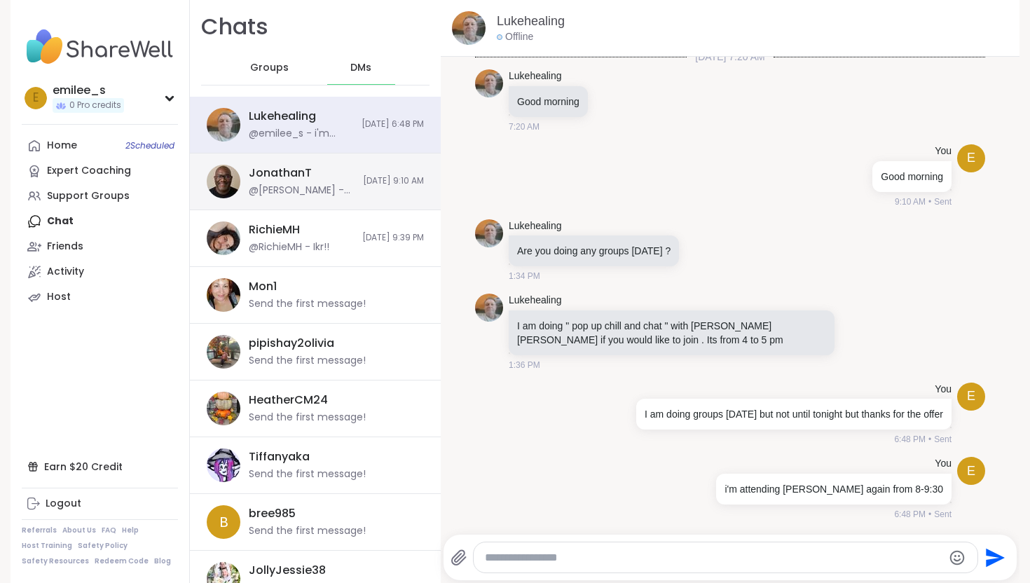
click at [329, 175] on div "JonathanT @emilee_s - Thank you I will definitely be joining more." at bounding box center [302, 181] width 106 height 32
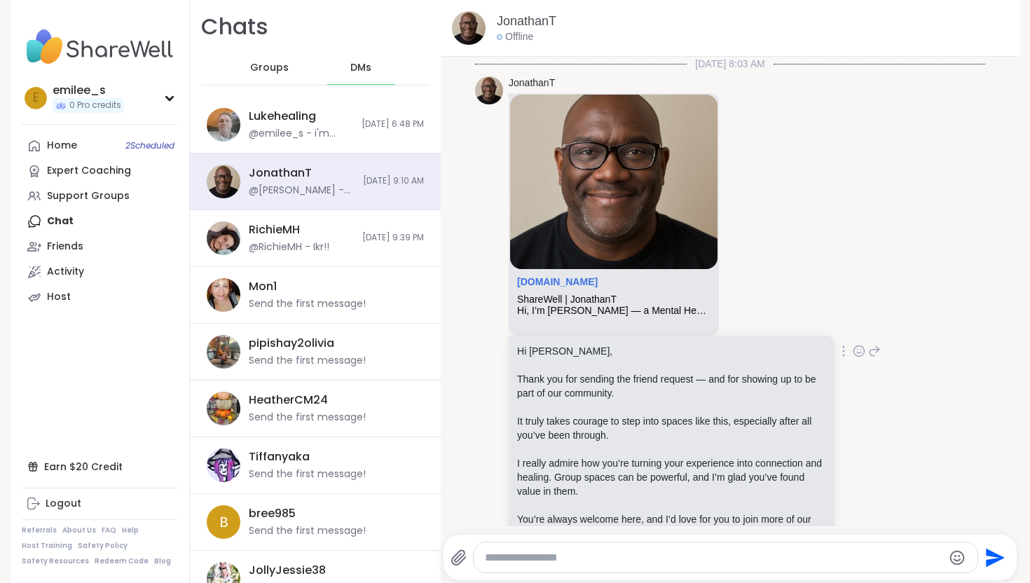
scroll to position [277, 0]
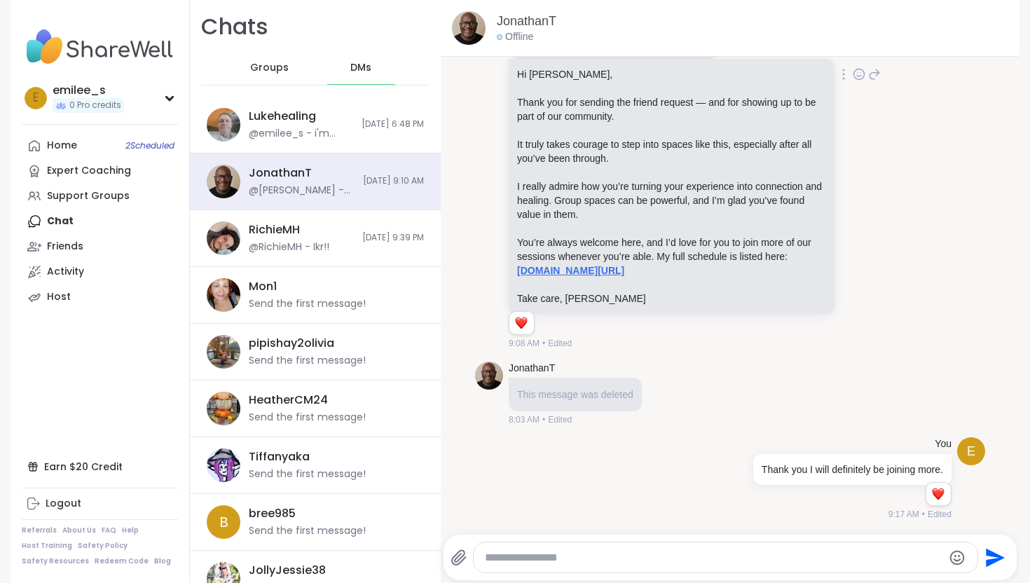
click at [619, 267] on link "sharewellnow.com/profile/JonathanT" at bounding box center [570, 270] width 107 height 11
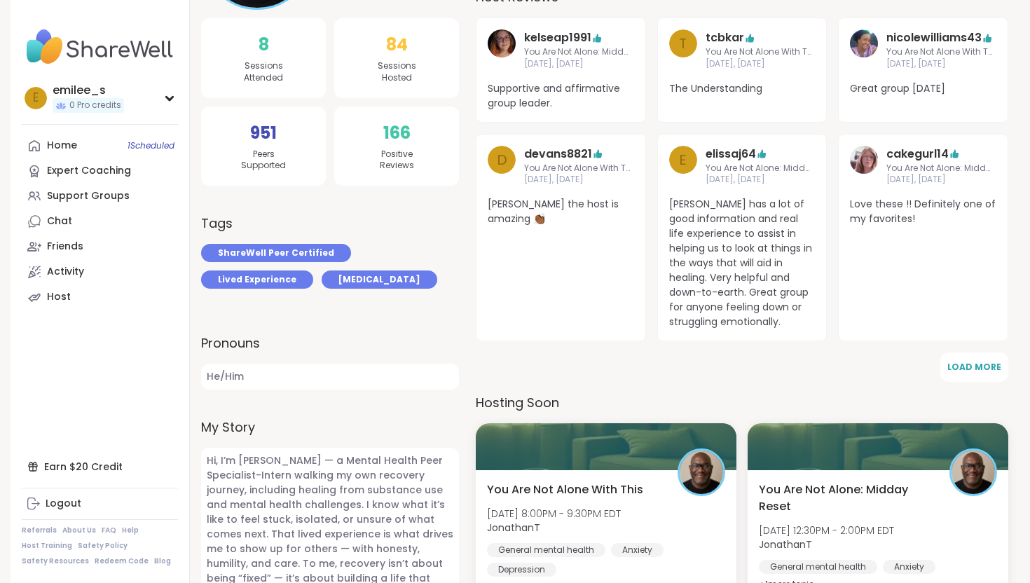
scroll to position [190, 0]
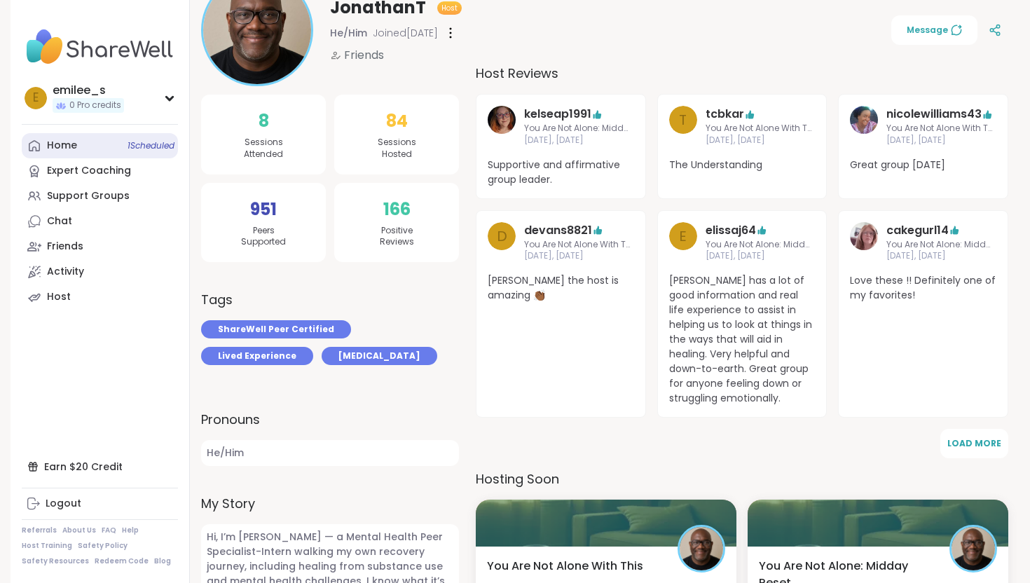
click at [86, 140] on link "Home 1 Scheduled" at bounding box center [100, 145] width 156 height 25
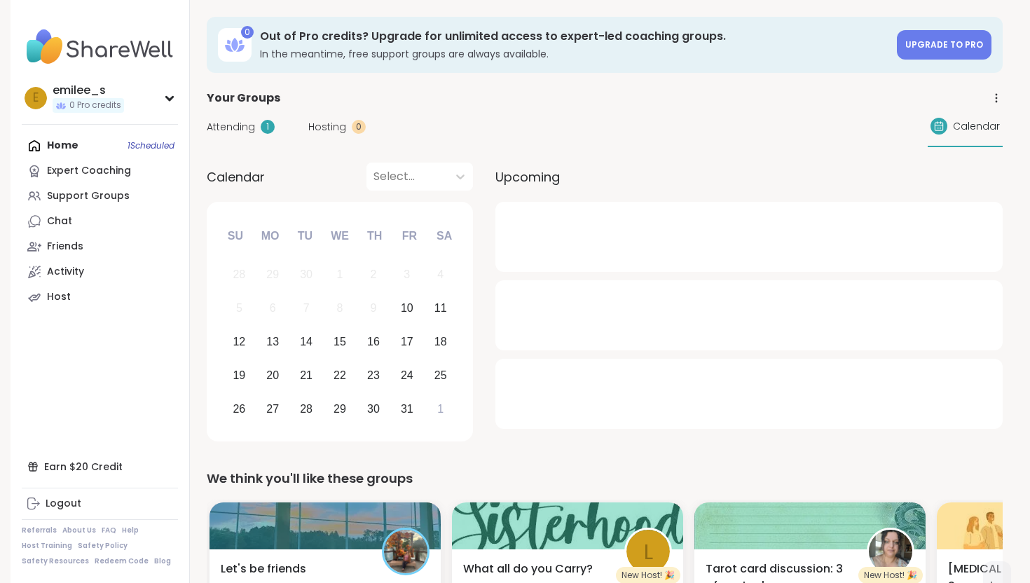
click at [226, 128] on span "Attending" at bounding box center [231, 127] width 48 height 15
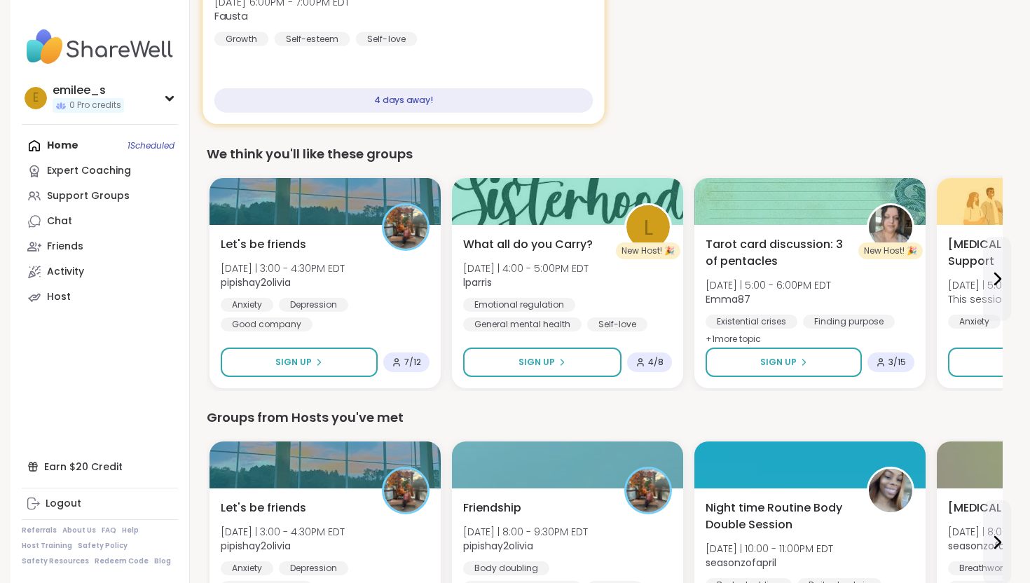
scroll to position [251, 0]
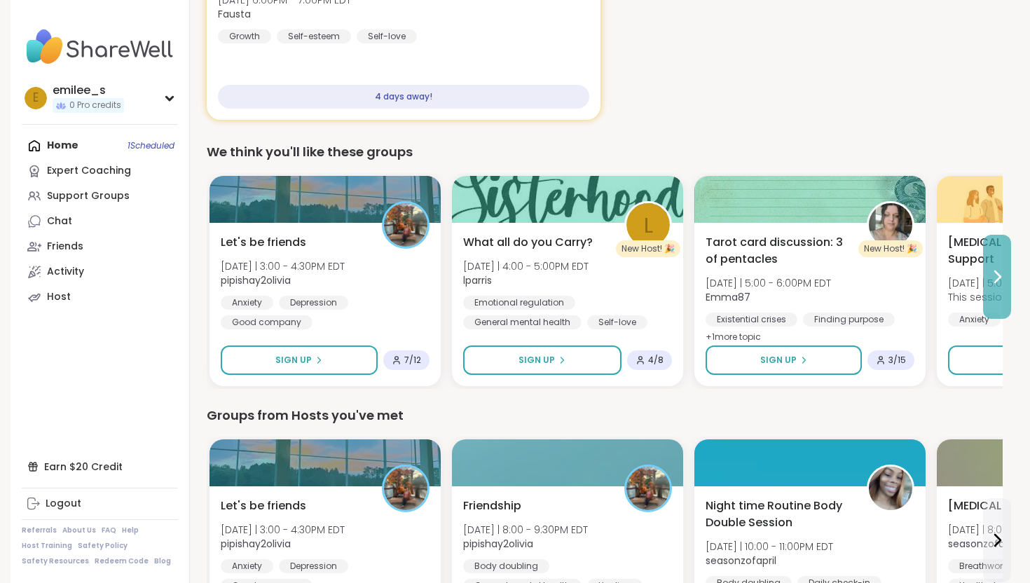
click at [997, 285] on button at bounding box center [997, 277] width 28 height 84
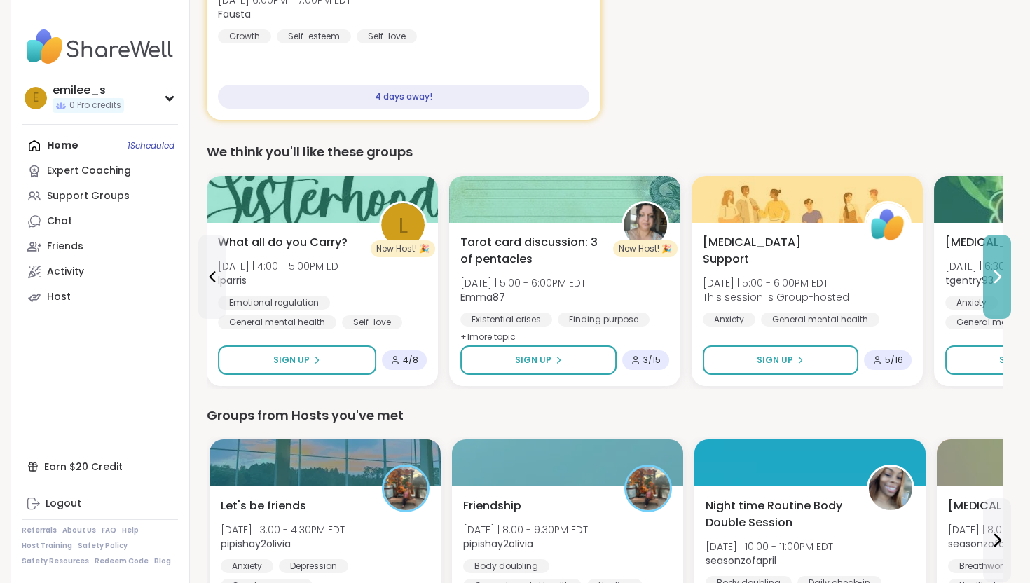
click at [997, 287] on button at bounding box center [997, 277] width 28 height 84
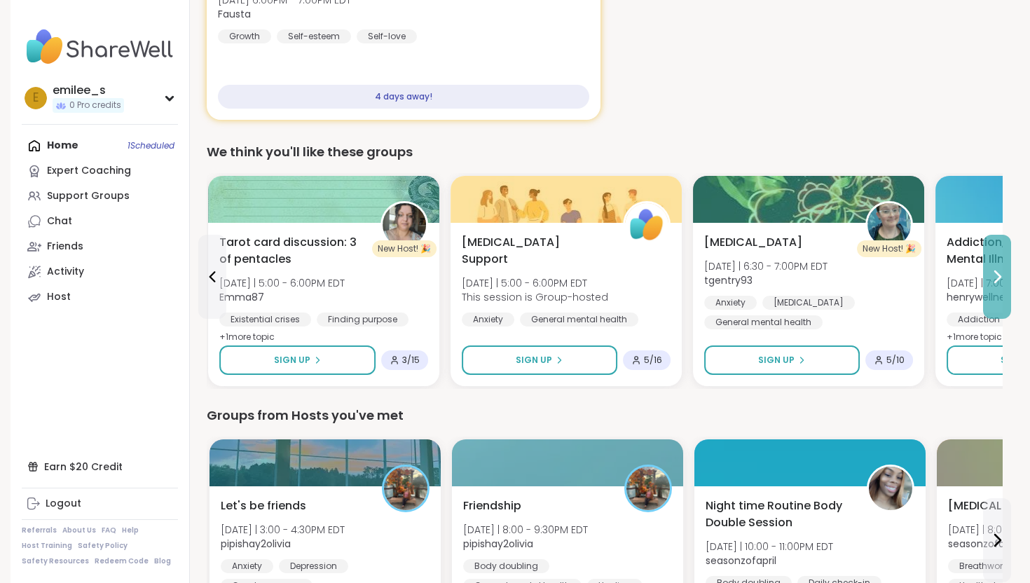
click at [997, 288] on button at bounding box center [997, 277] width 28 height 84
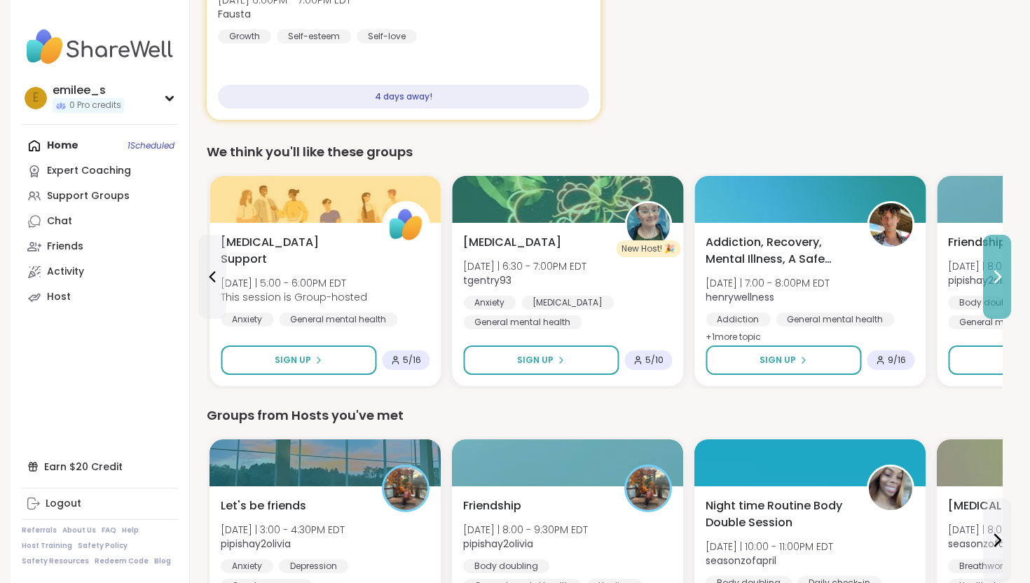
click at [997, 288] on button at bounding box center [997, 277] width 28 height 84
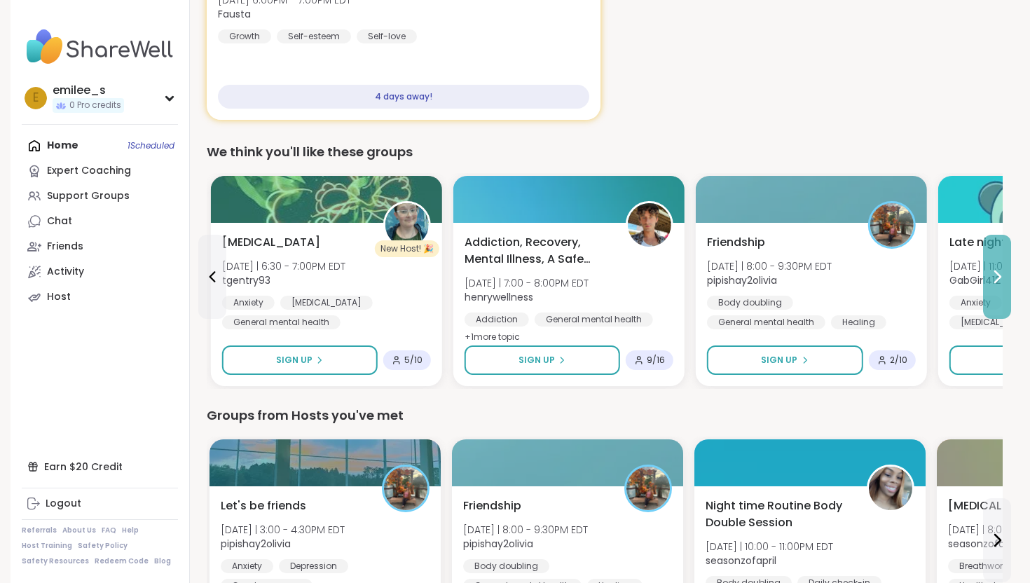
click at [997, 288] on button at bounding box center [997, 277] width 28 height 84
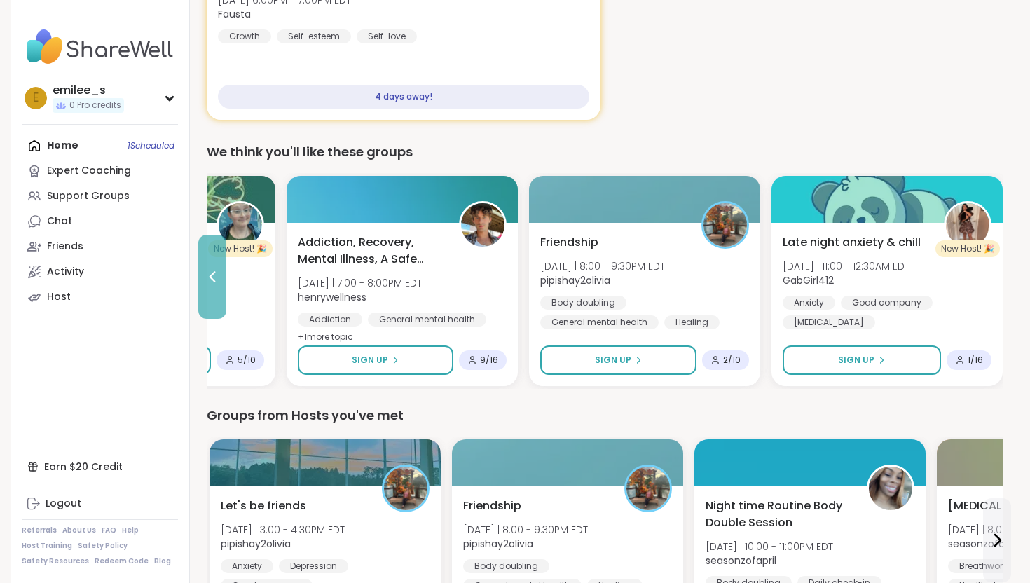
click at [210, 282] on icon at bounding box center [212, 276] width 17 height 17
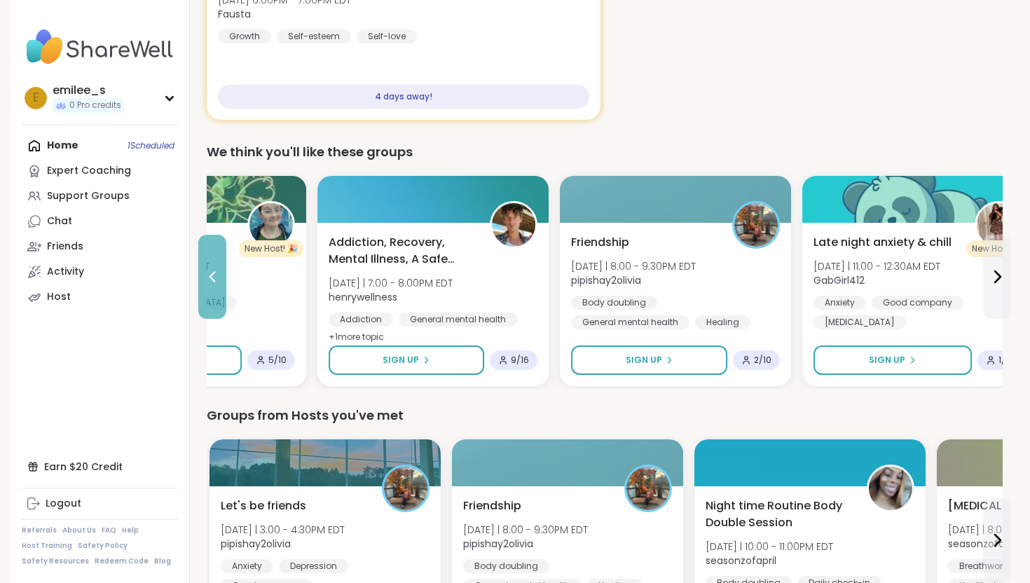
click at [210, 282] on icon at bounding box center [212, 276] width 17 height 17
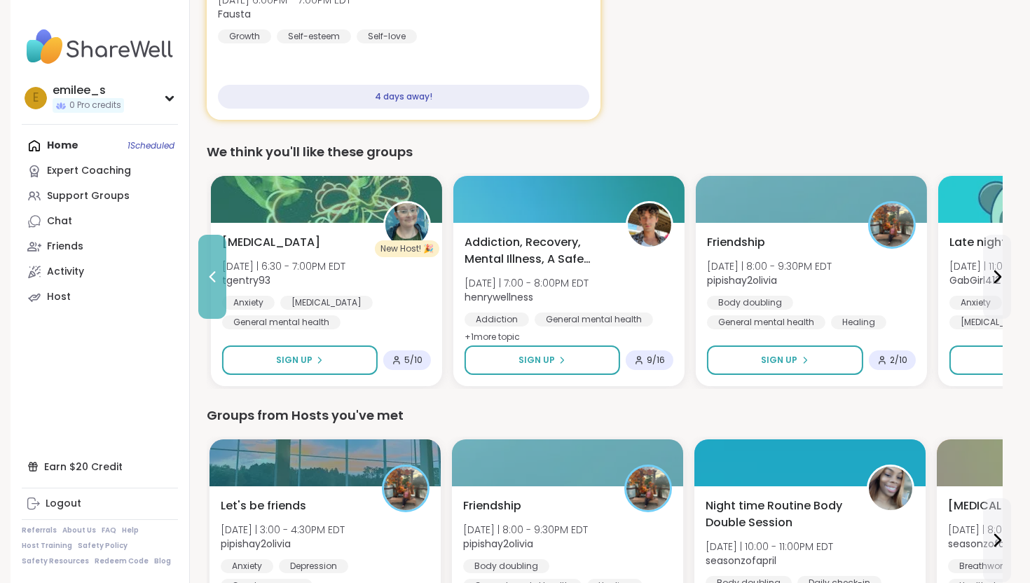
click at [210, 282] on icon at bounding box center [212, 276] width 17 height 17
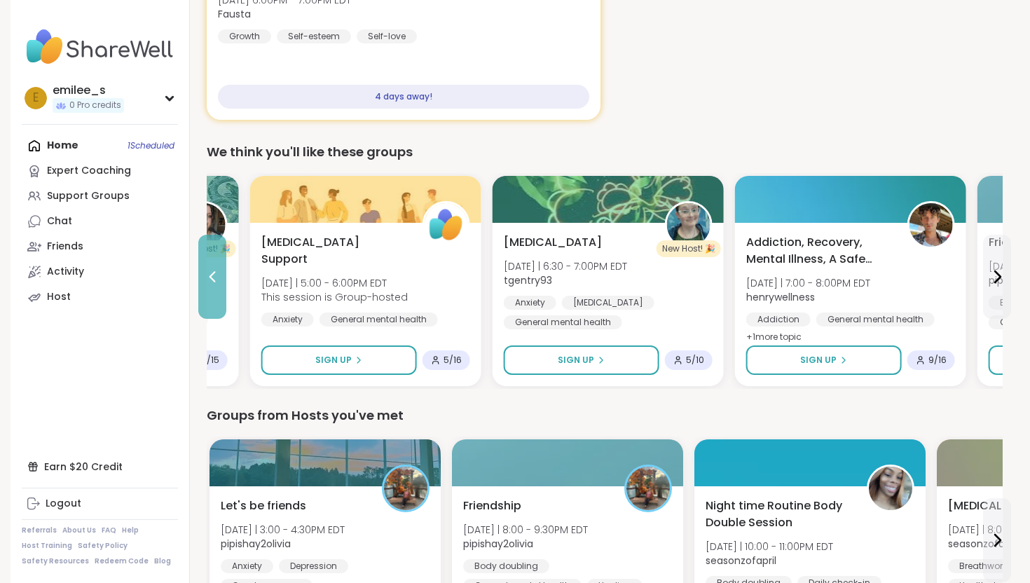
click at [210, 282] on icon at bounding box center [212, 276] width 17 height 17
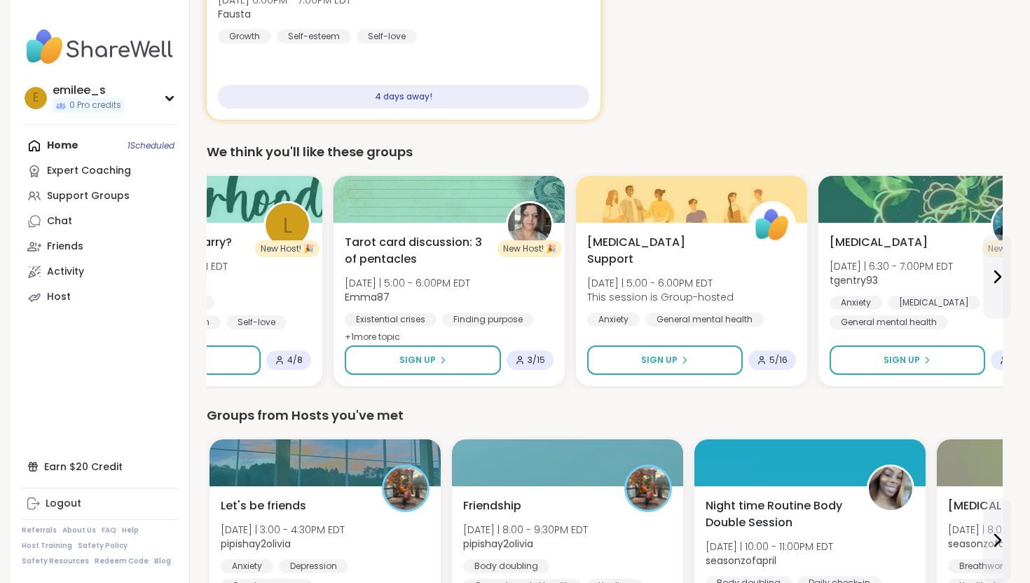
click at [210, 282] on span "lparris" at bounding box center [164, 280] width 125 height 14
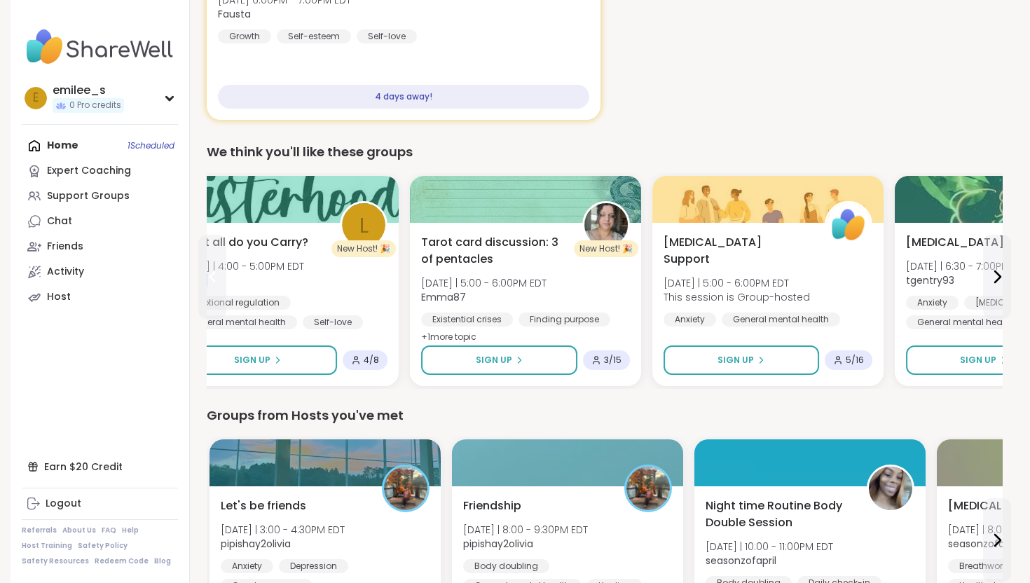
click at [210, 282] on icon at bounding box center [212, 276] width 17 height 17
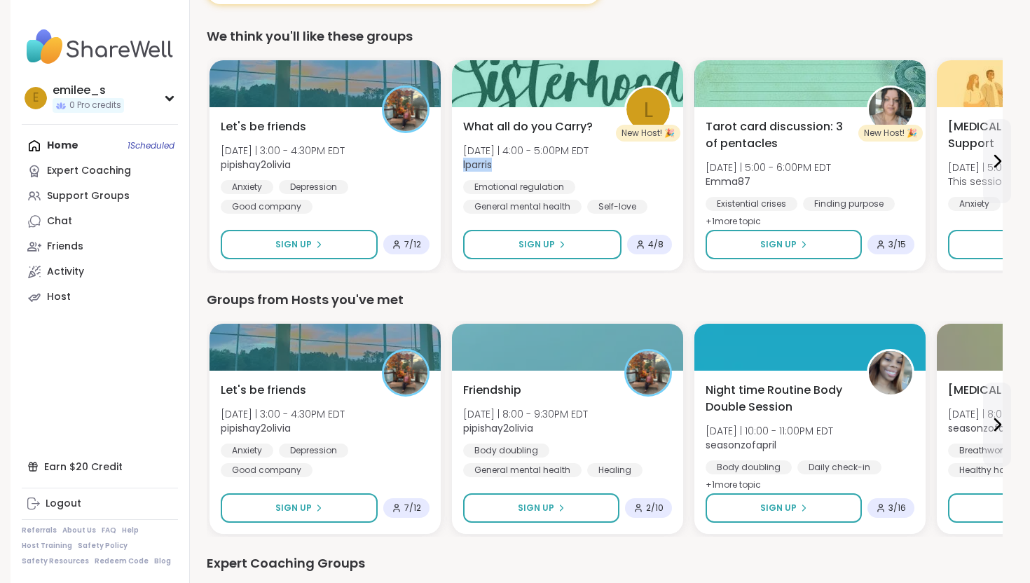
scroll to position [368, 0]
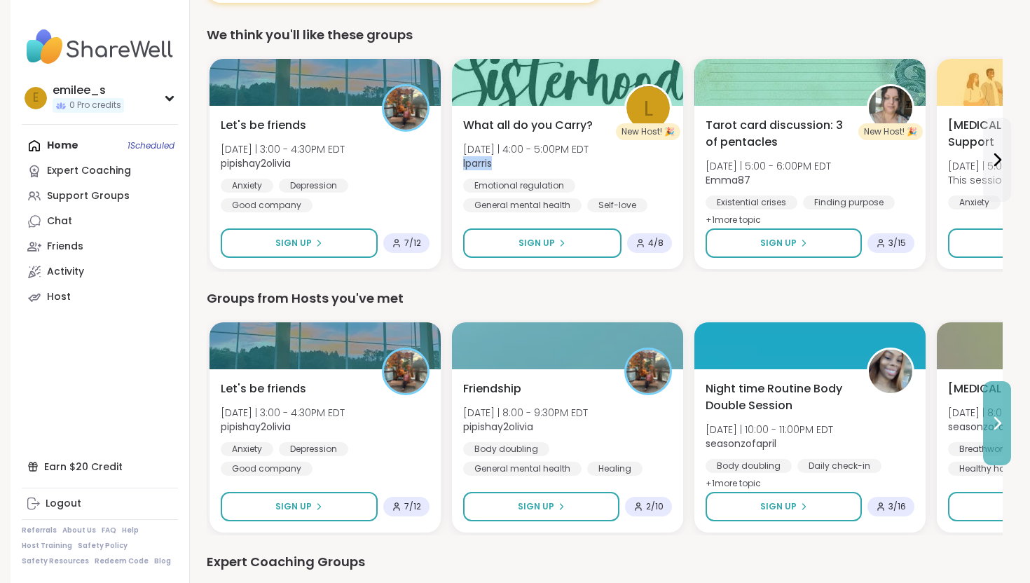
click at [1003, 417] on icon at bounding box center [997, 423] width 17 height 17
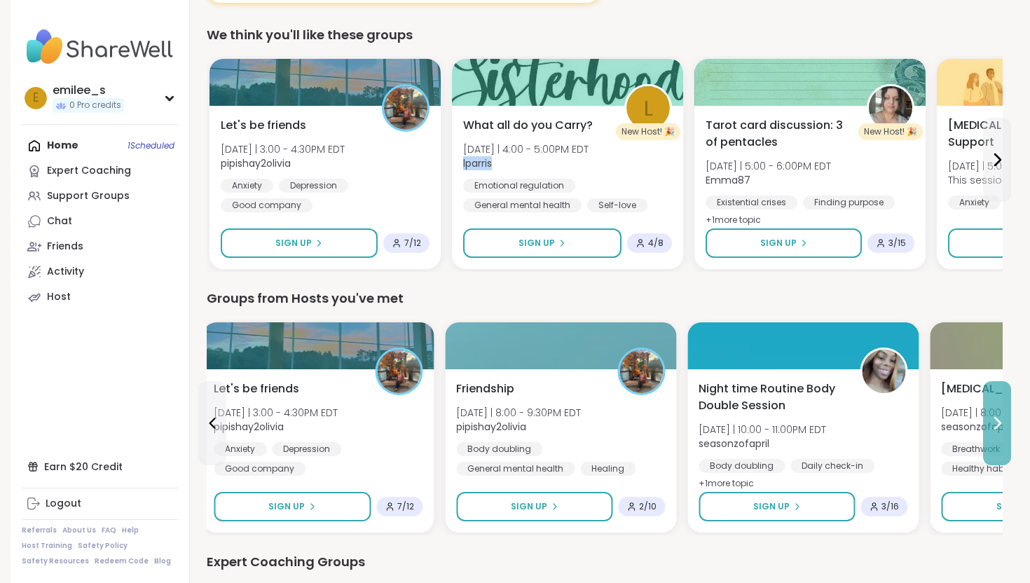
click at [1003, 417] on icon at bounding box center [997, 423] width 17 height 17
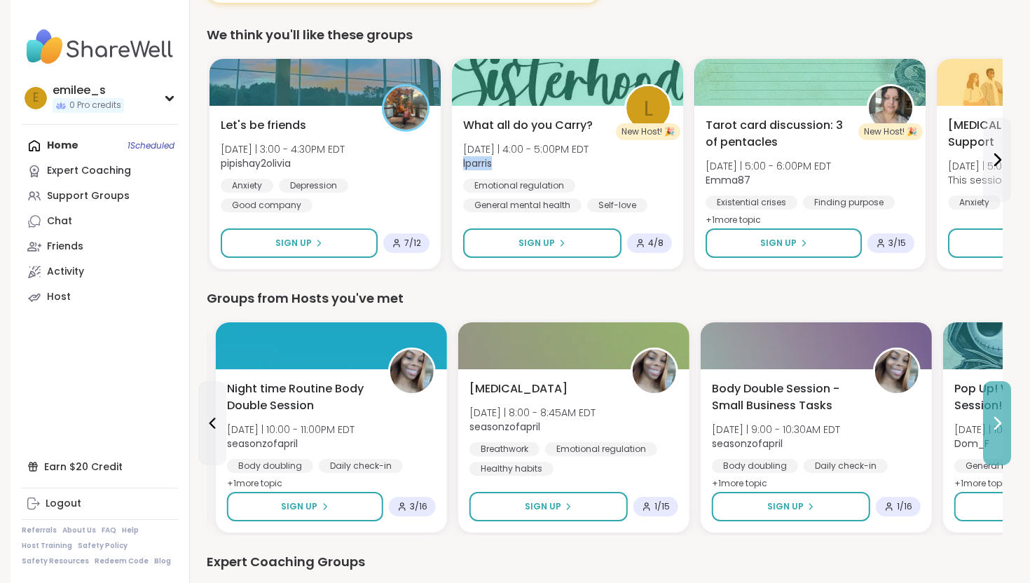
click at [1003, 417] on icon at bounding box center [997, 423] width 17 height 17
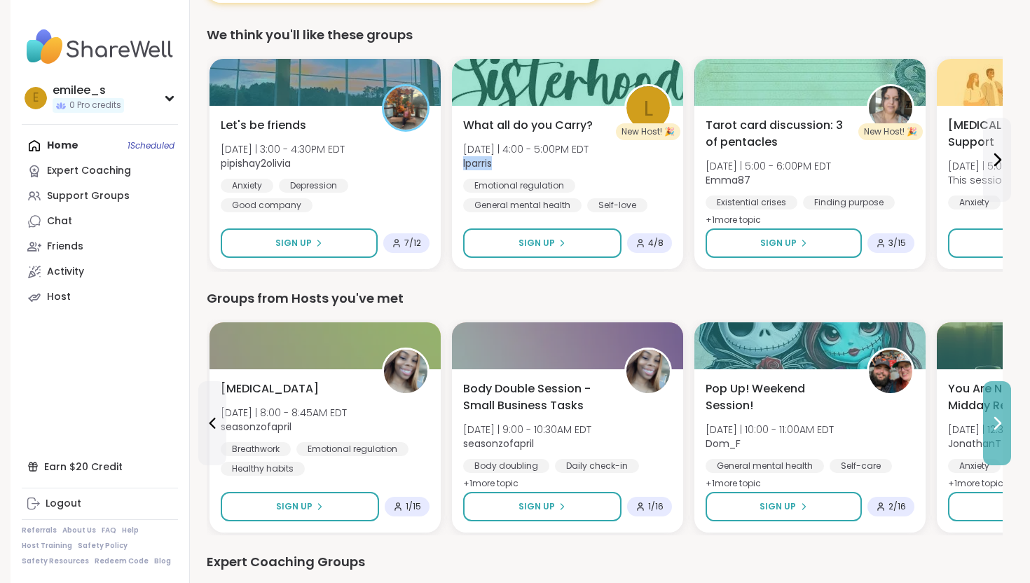
click at [1003, 417] on icon at bounding box center [997, 423] width 17 height 17
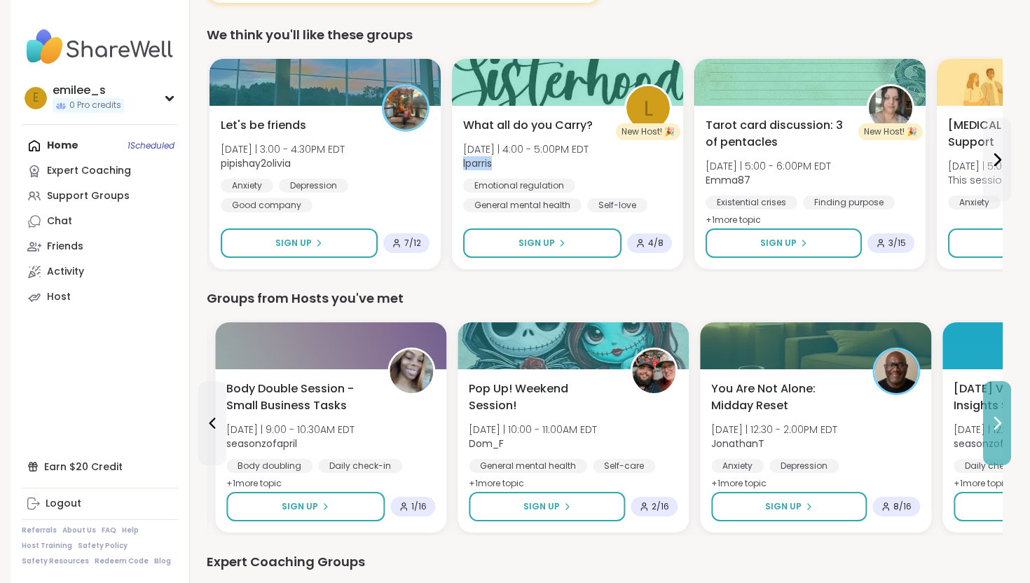
click at [1003, 417] on icon at bounding box center [997, 423] width 17 height 17
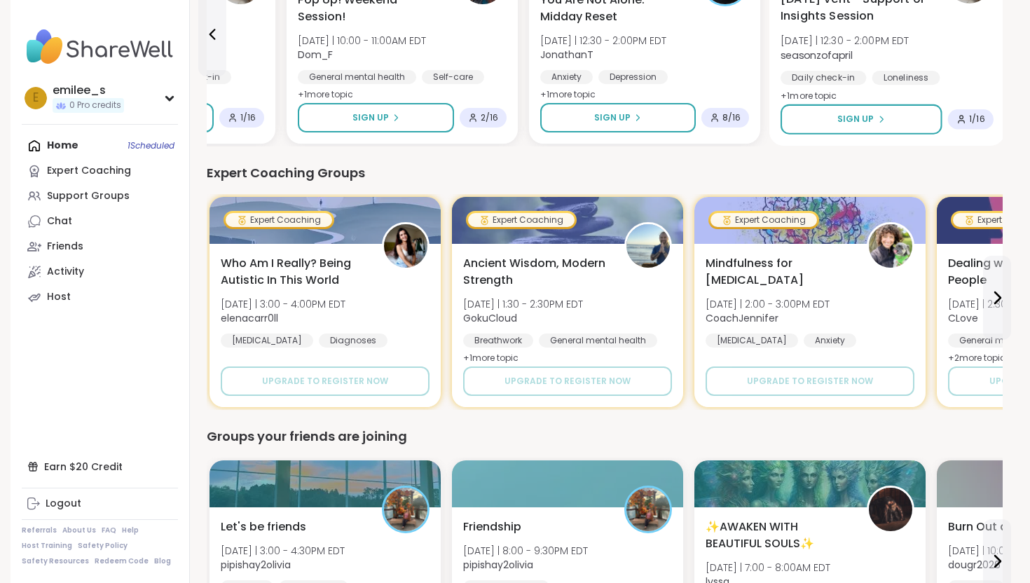
scroll to position [762, 0]
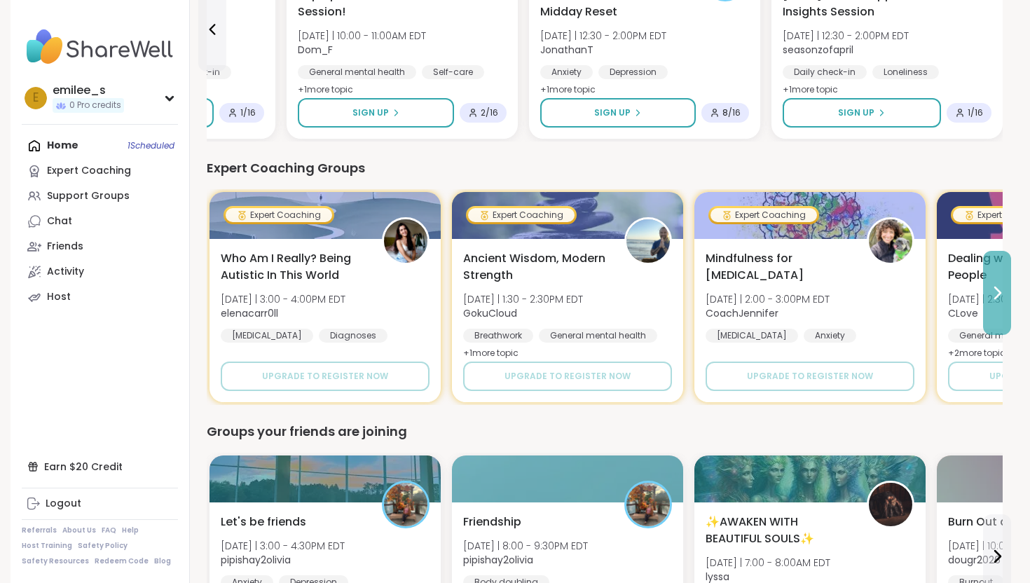
click at [994, 309] on button at bounding box center [997, 293] width 28 height 84
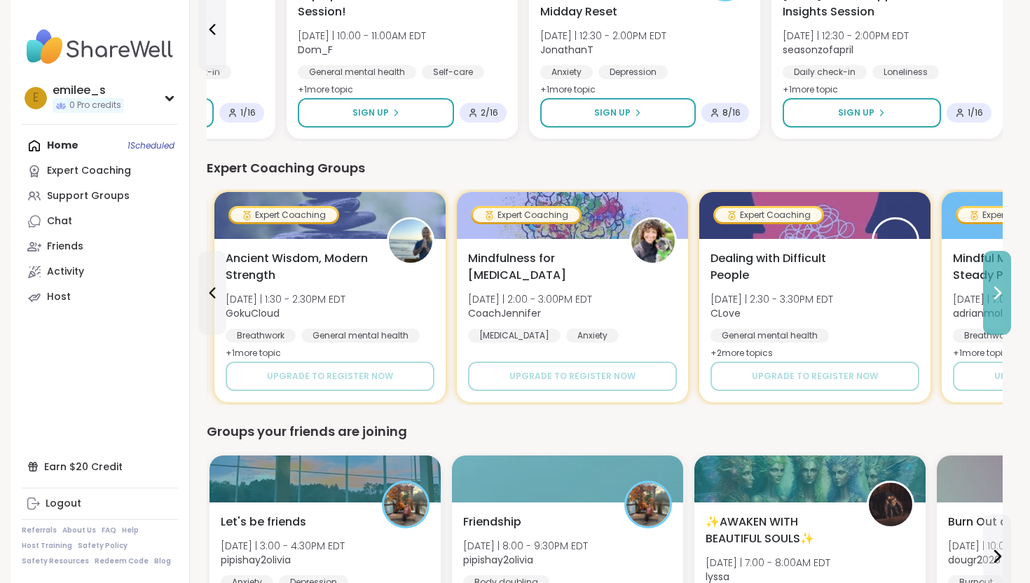
click at [999, 306] on button at bounding box center [997, 293] width 28 height 84
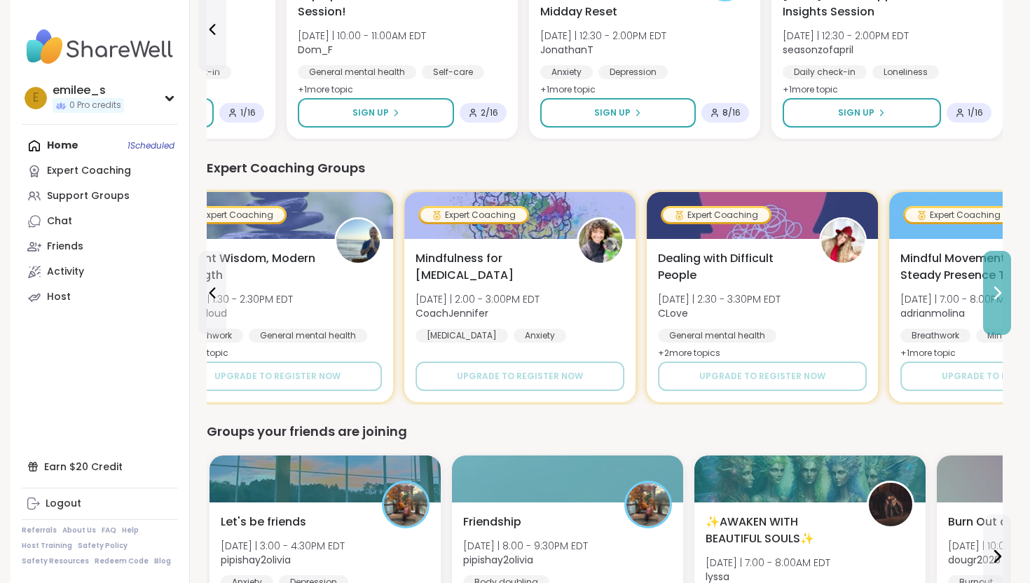
click at [999, 306] on button at bounding box center [997, 293] width 28 height 84
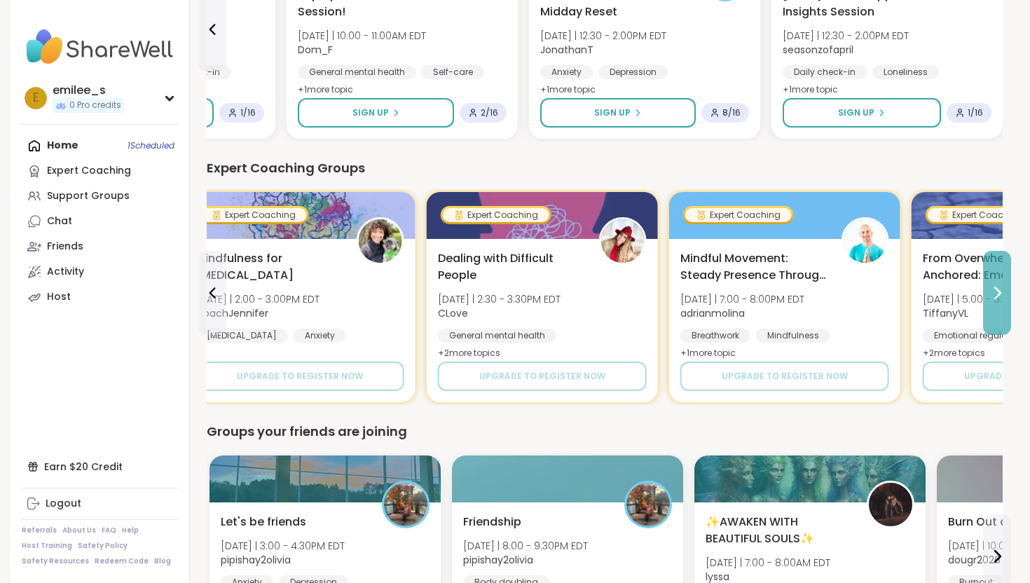
click at [999, 306] on button at bounding box center [997, 293] width 28 height 84
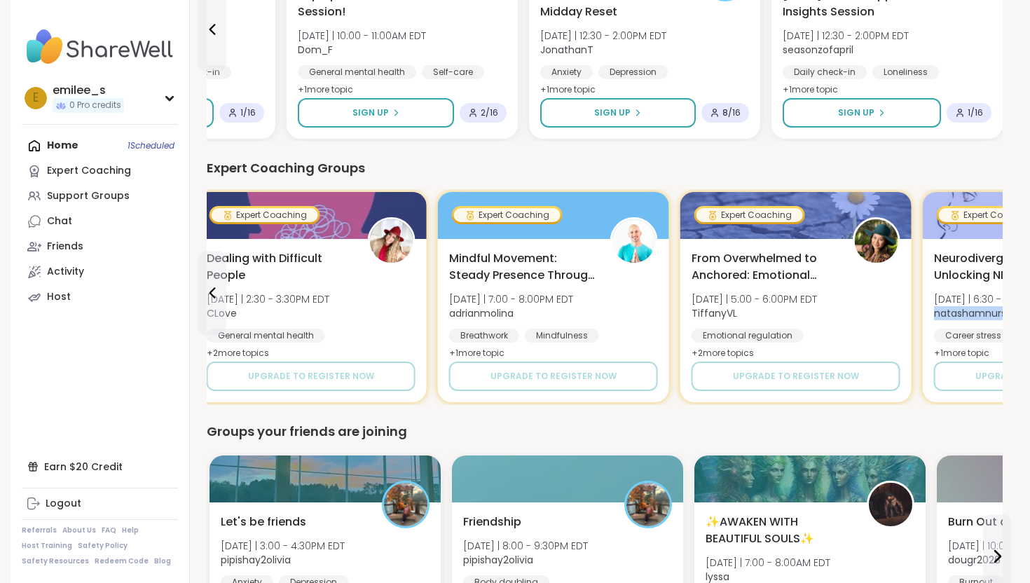
click at [999, 306] on span "natashamnurse" at bounding box center [995, 313] width 123 height 14
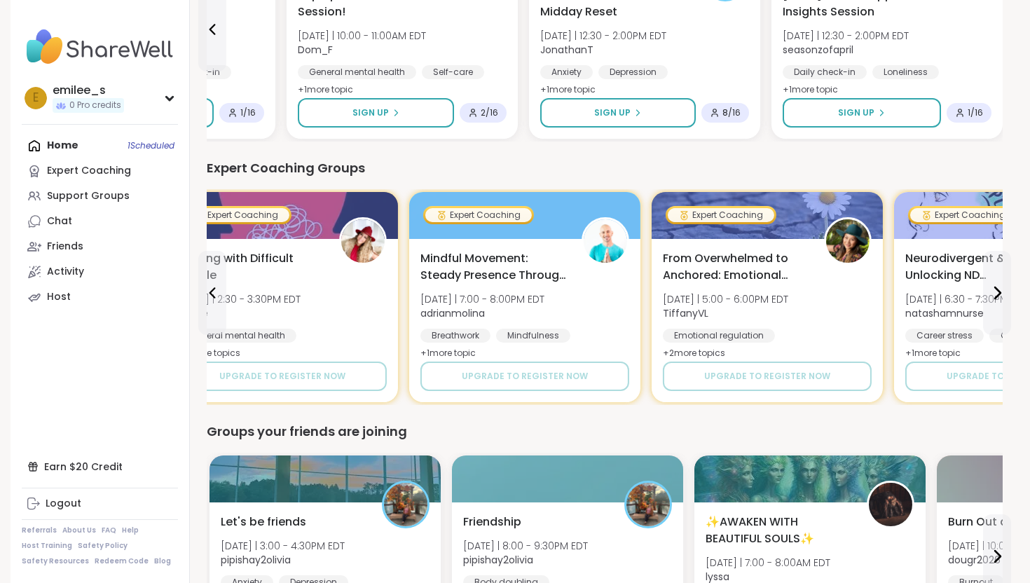
click at [586, 168] on div "Expert Coaching Groups" at bounding box center [605, 168] width 796 height 20
click at [1004, 305] on button at bounding box center [997, 293] width 28 height 84
click at [1004, 305] on div "0 Out of Pro credits? Upgrade for unlimited access to expert-led coaching group…" at bounding box center [605, 371] width 830 height 2267
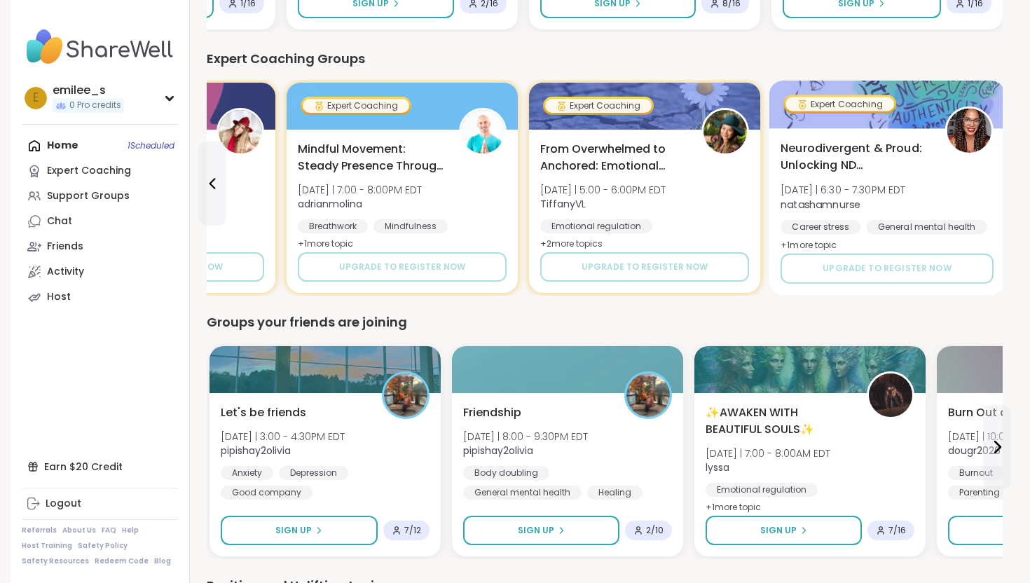
scroll to position [1049, 0]
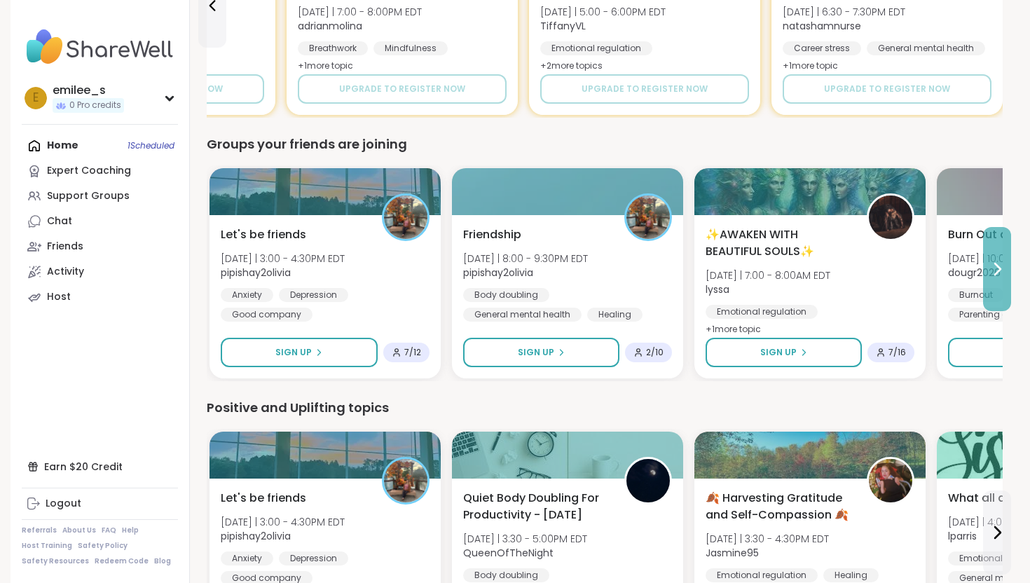
click at [1010, 280] on button at bounding box center [997, 269] width 28 height 84
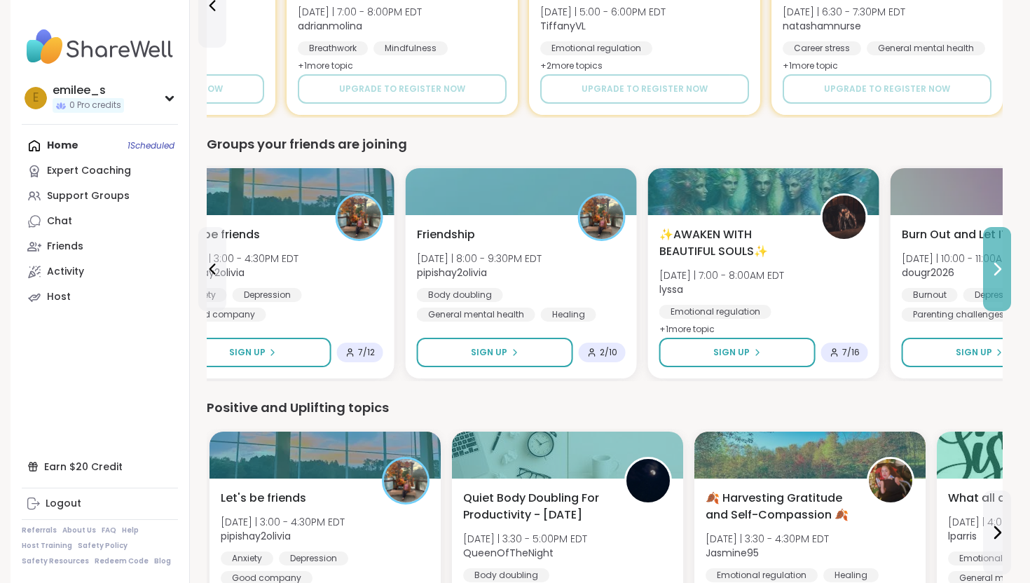
click at [1010, 280] on button at bounding box center [997, 269] width 28 height 84
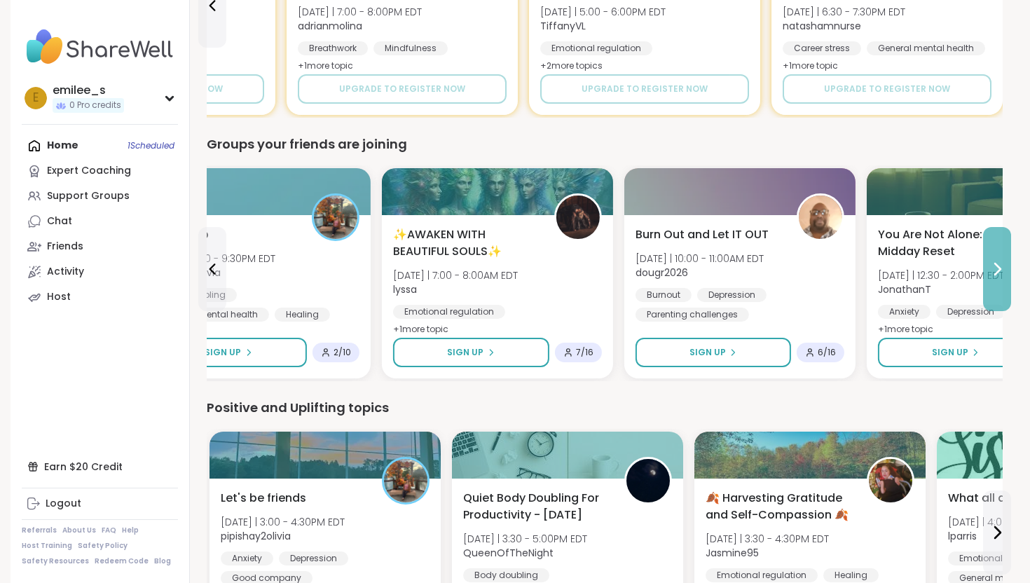
click at [1010, 280] on button at bounding box center [997, 269] width 28 height 84
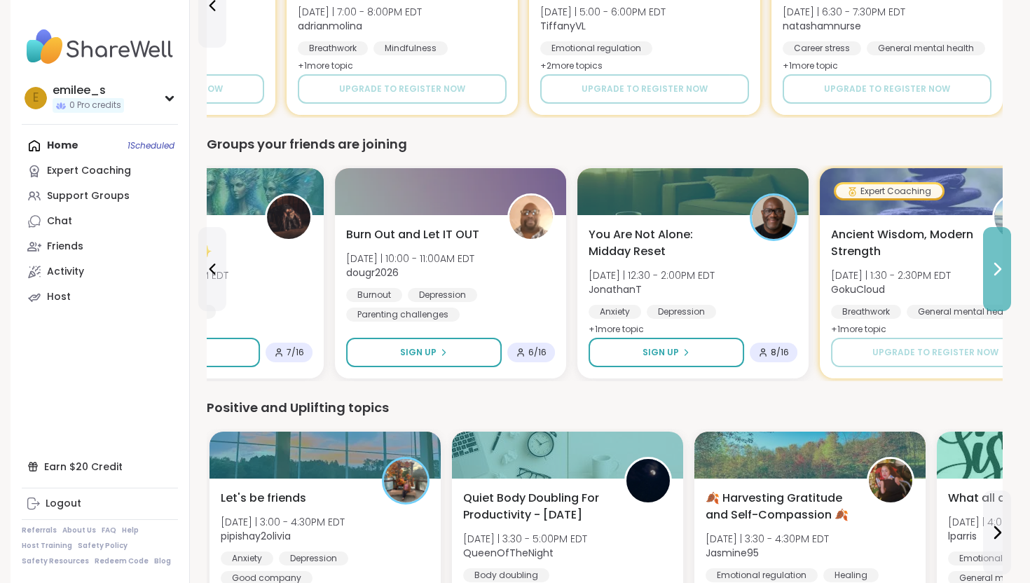
click at [1010, 280] on button at bounding box center [997, 269] width 28 height 84
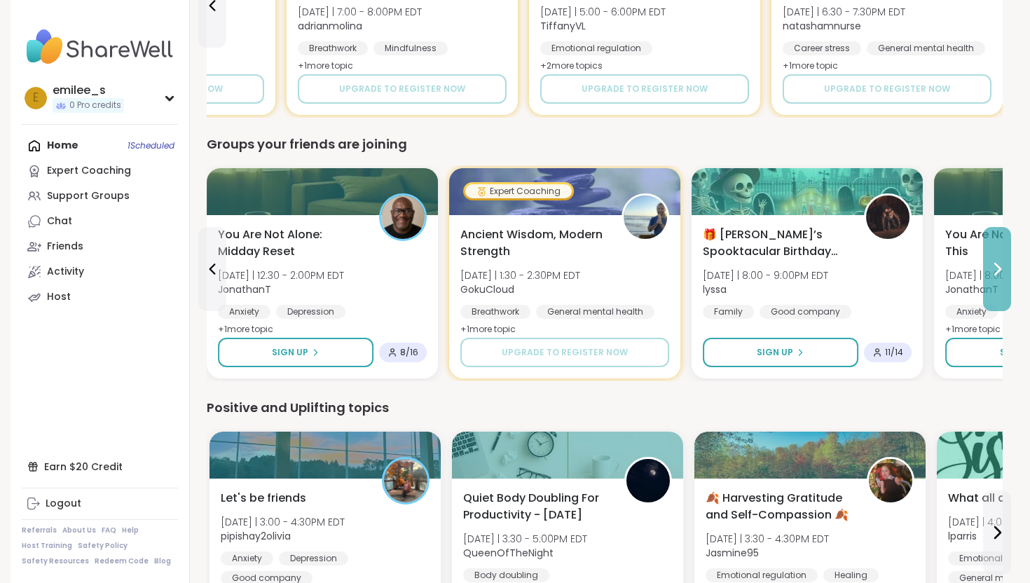
click at [1010, 280] on button at bounding box center [997, 269] width 28 height 84
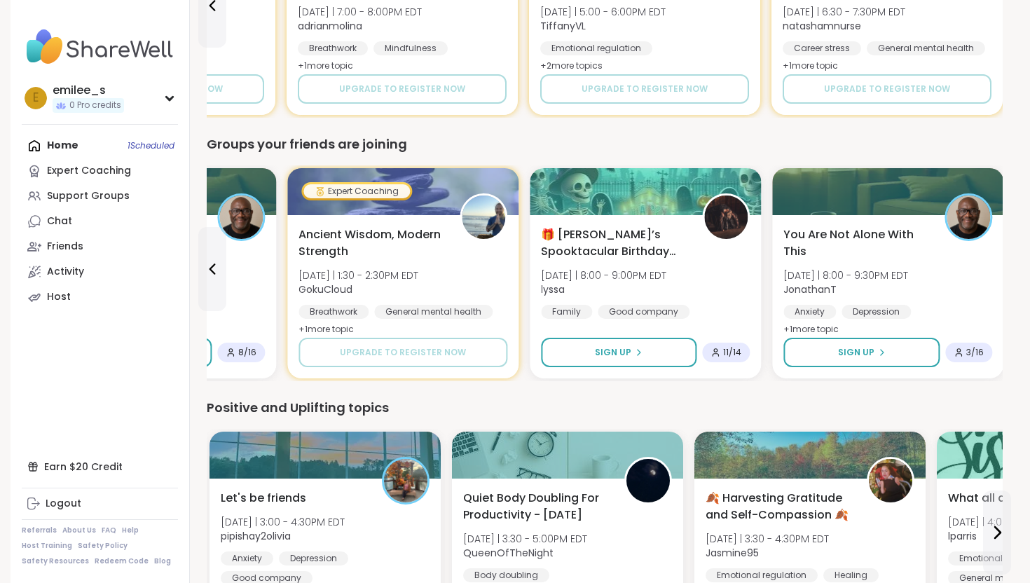
click at [1010, 280] on div "0 Out of Pro credits? Upgrade for unlimited access to expert-led coaching group…" at bounding box center [605, 84] width 830 height 2267
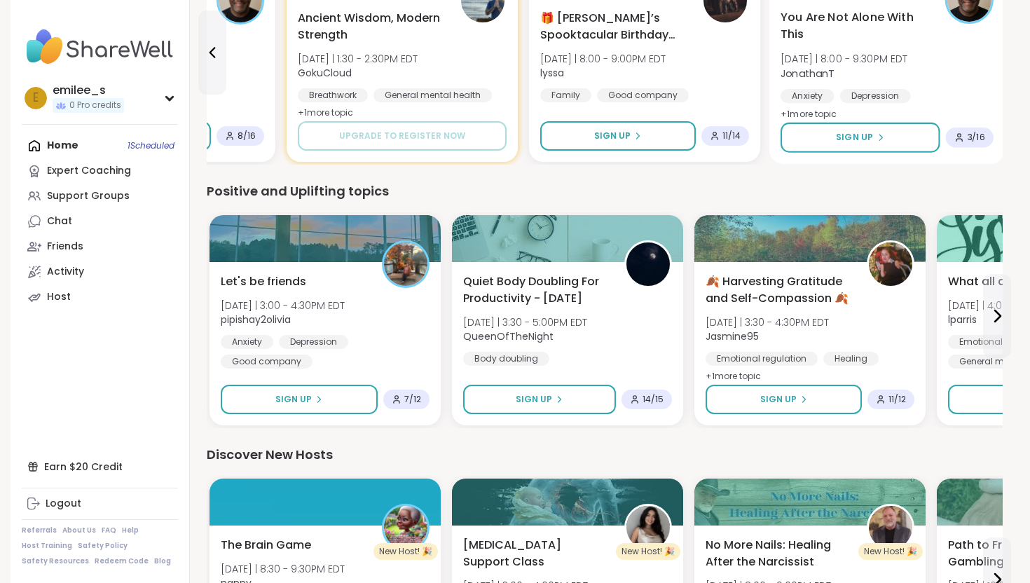
scroll to position [1337, 0]
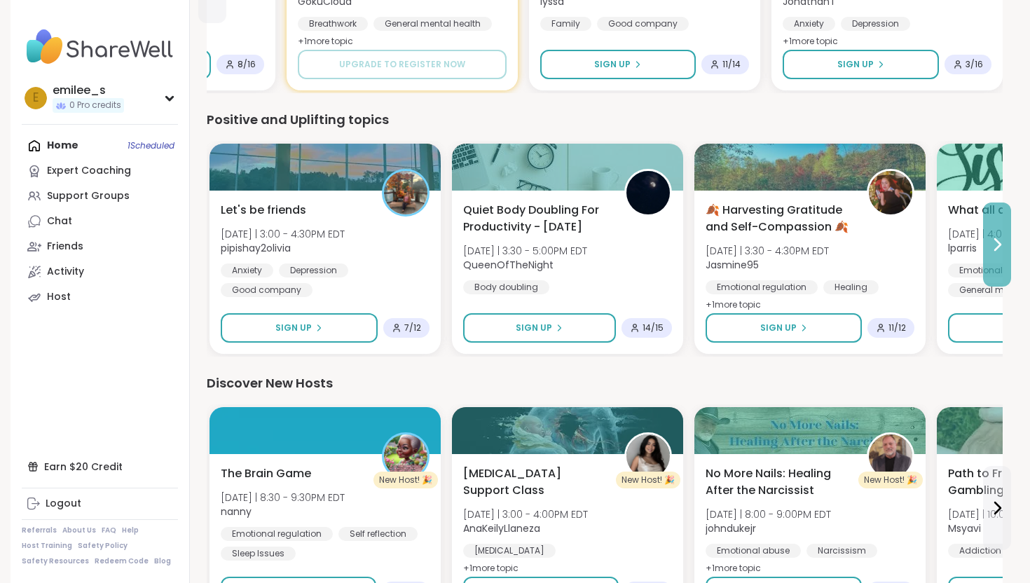
click at [1004, 268] on button at bounding box center [997, 245] width 28 height 84
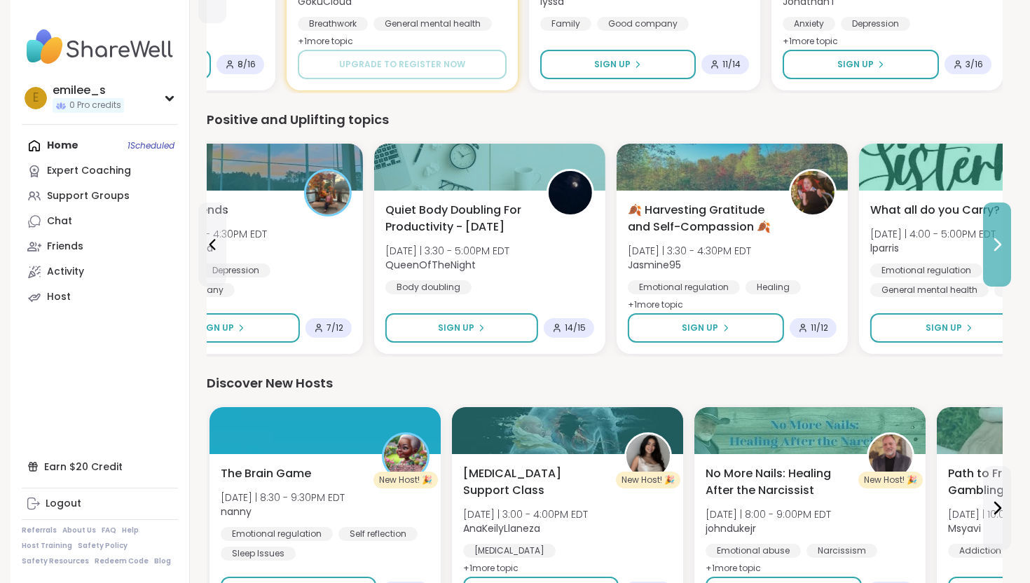
click at [1004, 268] on button at bounding box center [997, 245] width 28 height 84
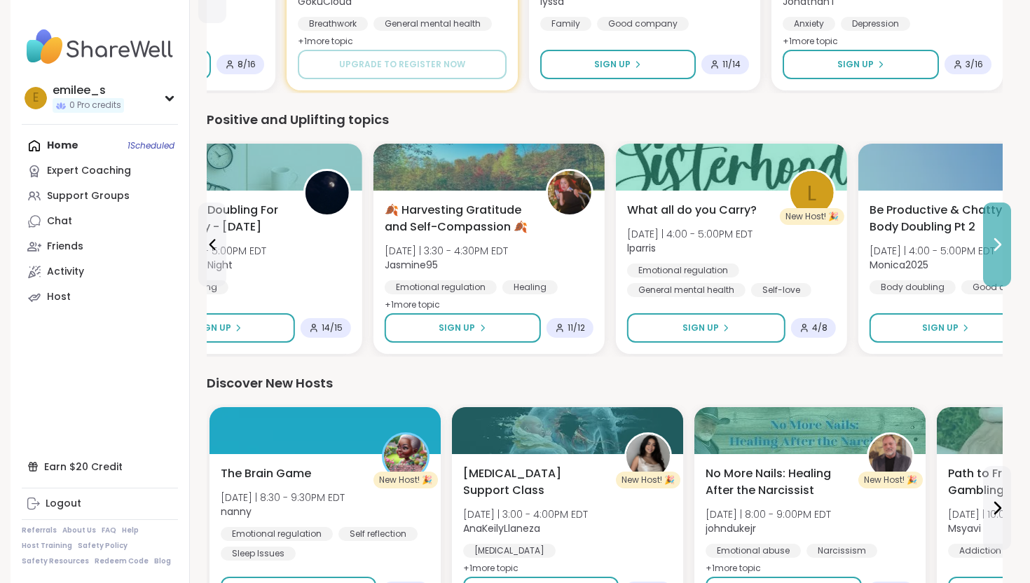
click at [1004, 268] on button at bounding box center [997, 245] width 28 height 84
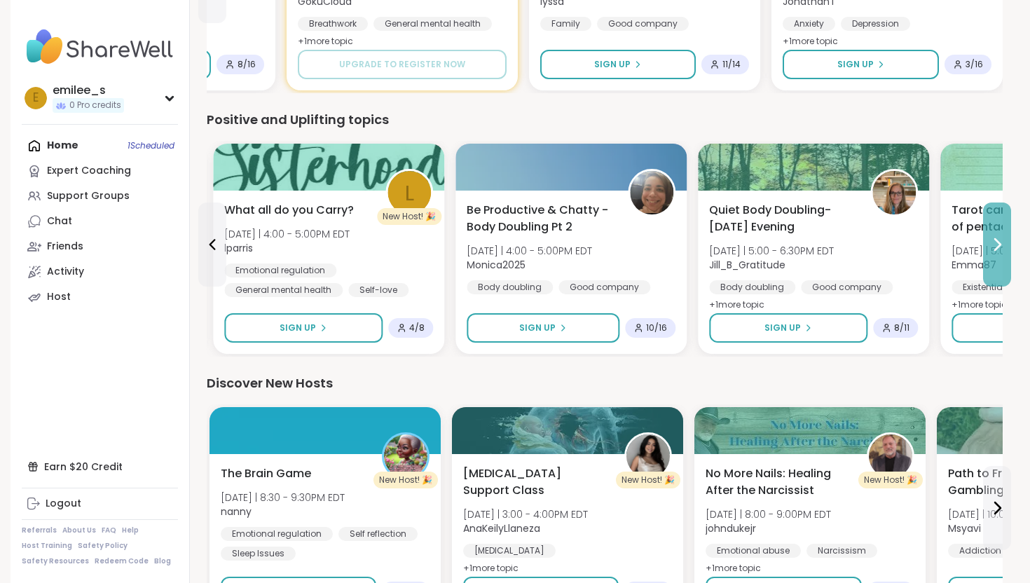
click at [1004, 268] on button at bounding box center [997, 245] width 28 height 84
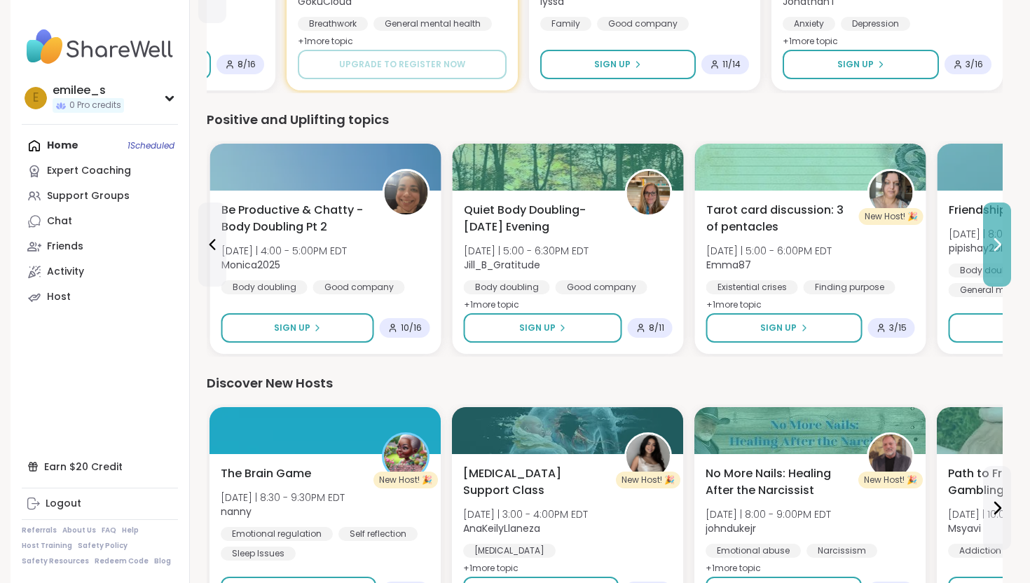
click at [1004, 268] on button at bounding box center [997, 245] width 28 height 84
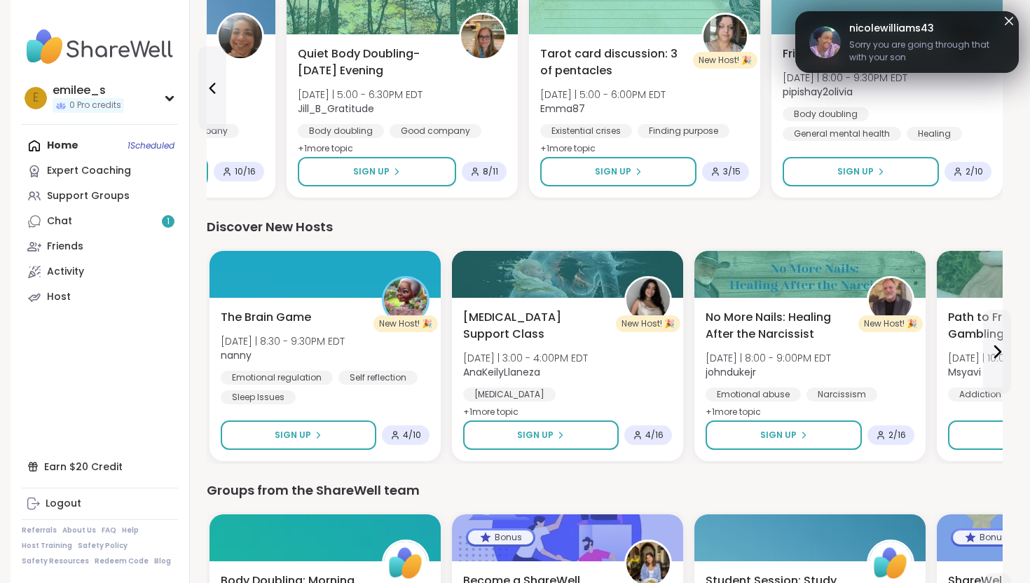
scroll to position [1603, 0]
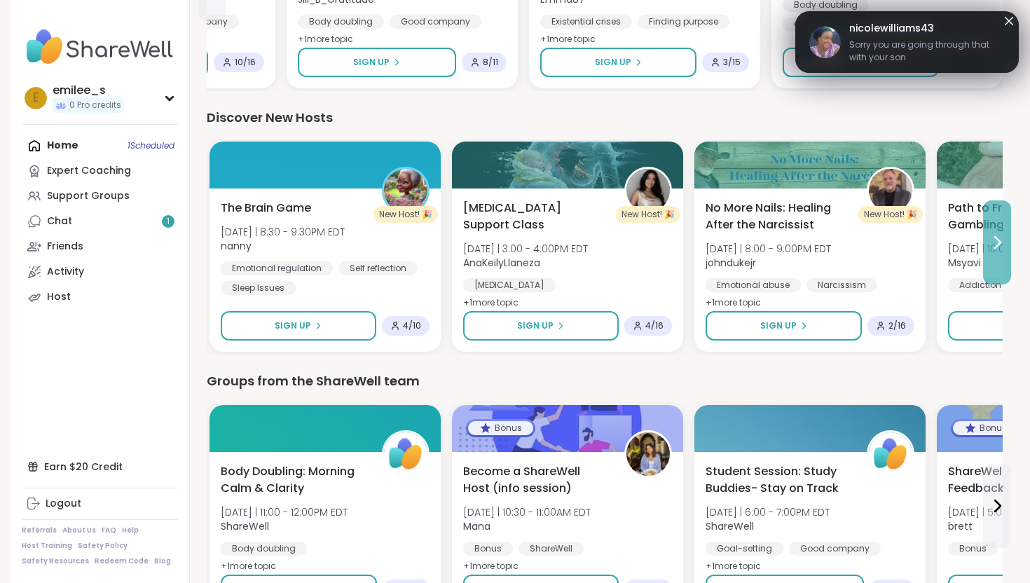
click at [1006, 233] on button at bounding box center [997, 242] width 28 height 84
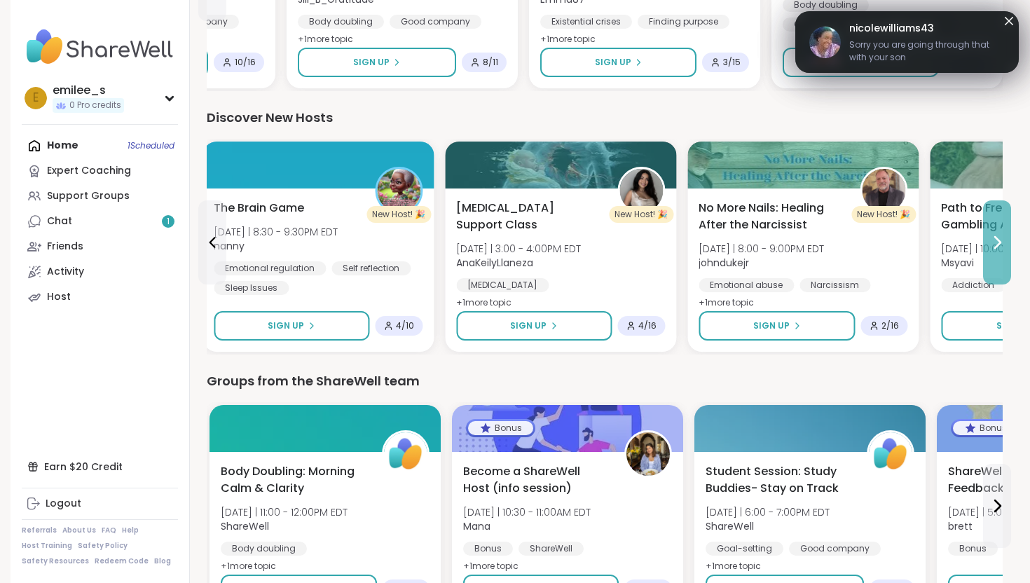
click at [1006, 233] on button at bounding box center [997, 242] width 28 height 84
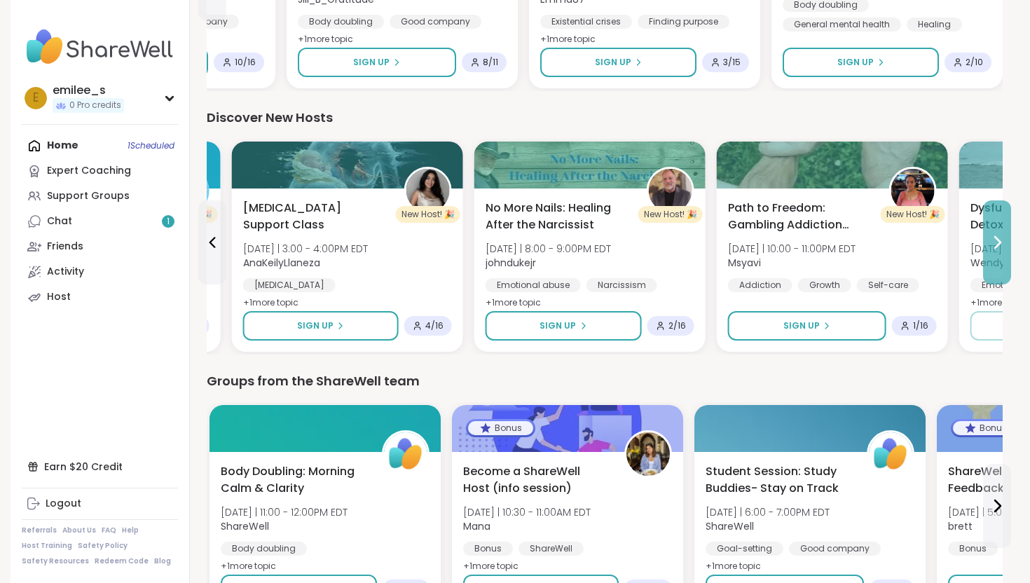
click at [1006, 233] on button at bounding box center [997, 242] width 28 height 84
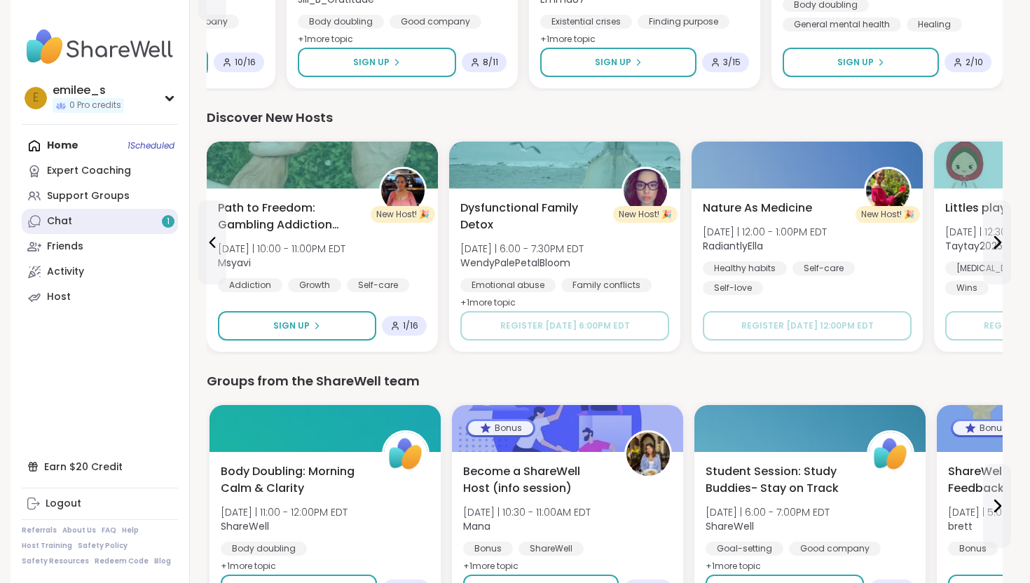
click at [55, 223] on div "Chat 1" at bounding box center [59, 221] width 25 height 14
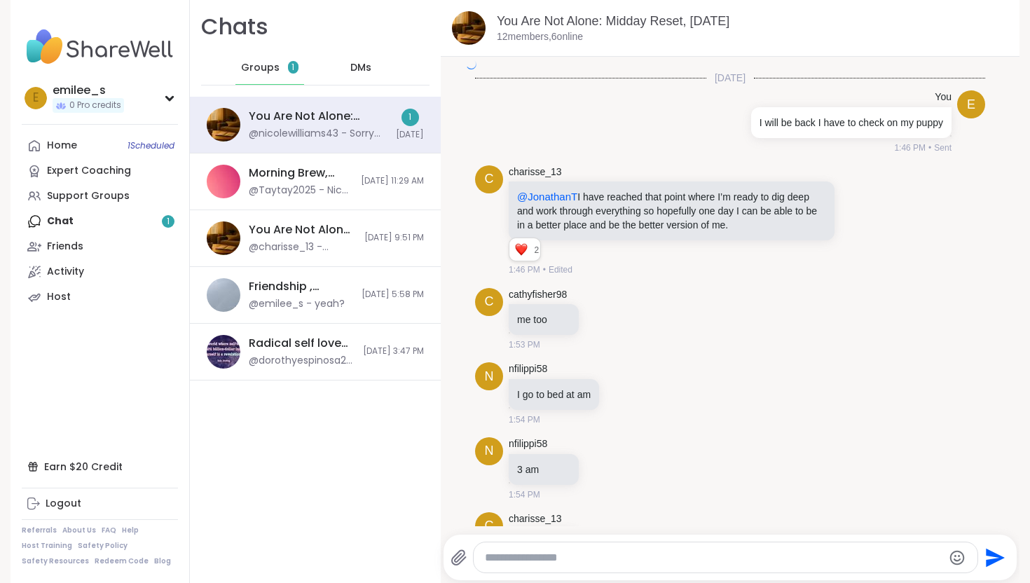
scroll to position [6197, 0]
